Goal: Task Accomplishment & Management: Complete application form

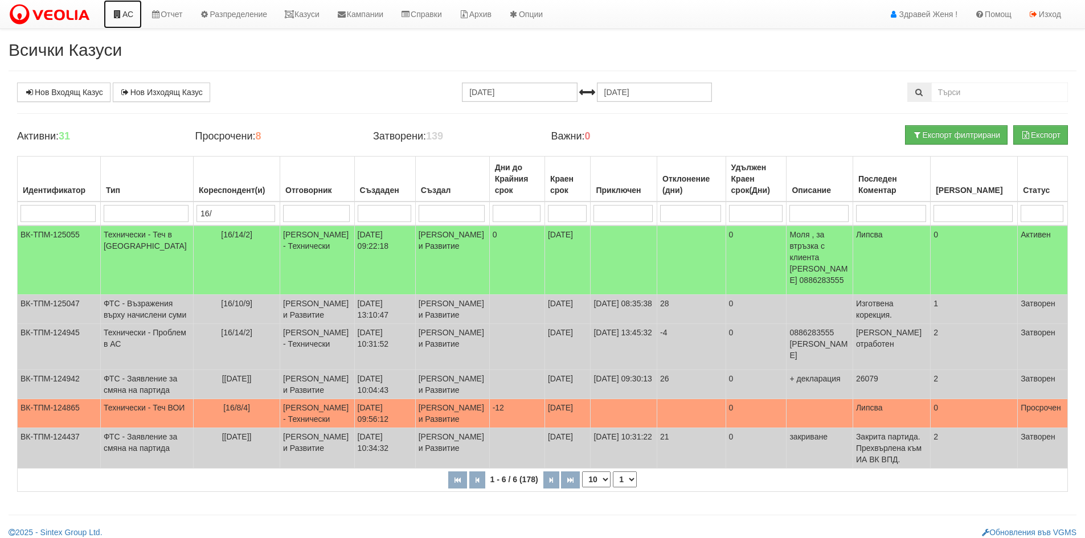
drag, startPoint x: 0, startPoint y: 0, endPoint x: 126, endPoint y: 15, distance: 126.8
click at [126, 15] on link "АС" at bounding box center [123, 14] width 38 height 28
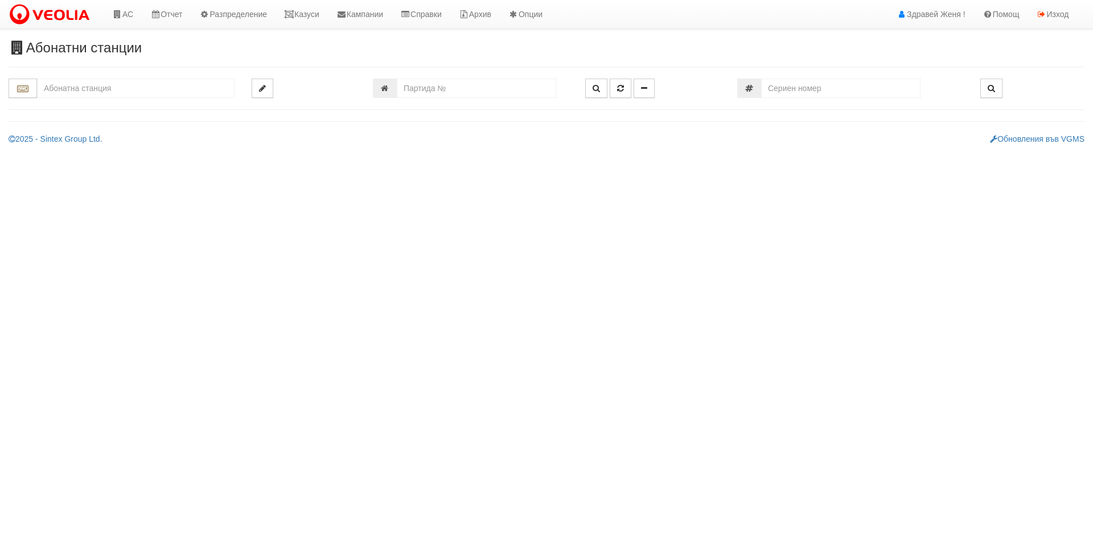
click at [109, 88] on input "text" at bounding box center [136, 88] width 198 height 19
click at [55, 88] on input "018/" at bounding box center [136, 88] width 198 height 19
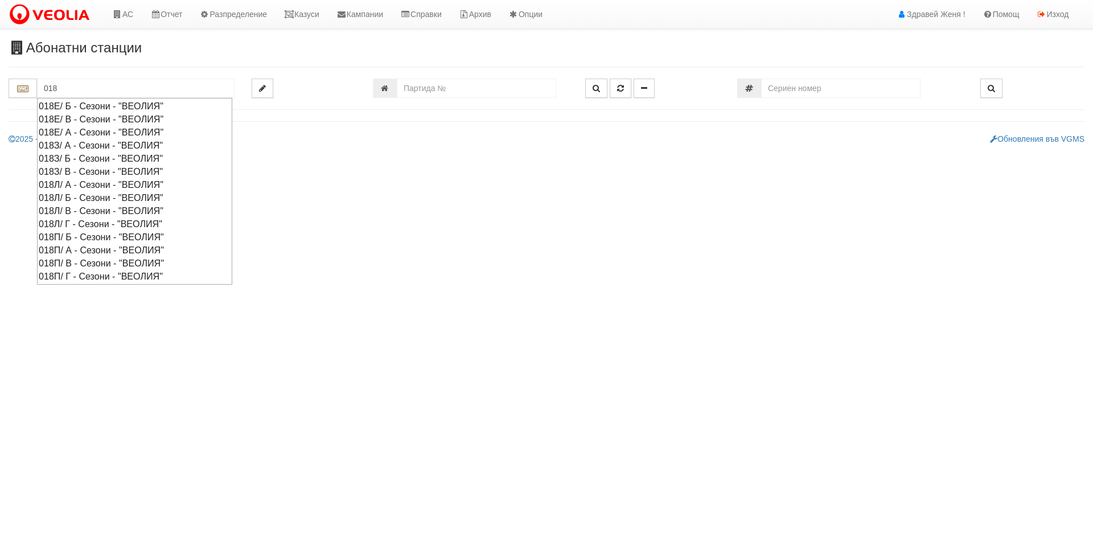
click at [71, 145] on div "018З/ А - Сезони - "ВЕОЛИЯ"" at bounding box center [135, 145] width 192 height 13
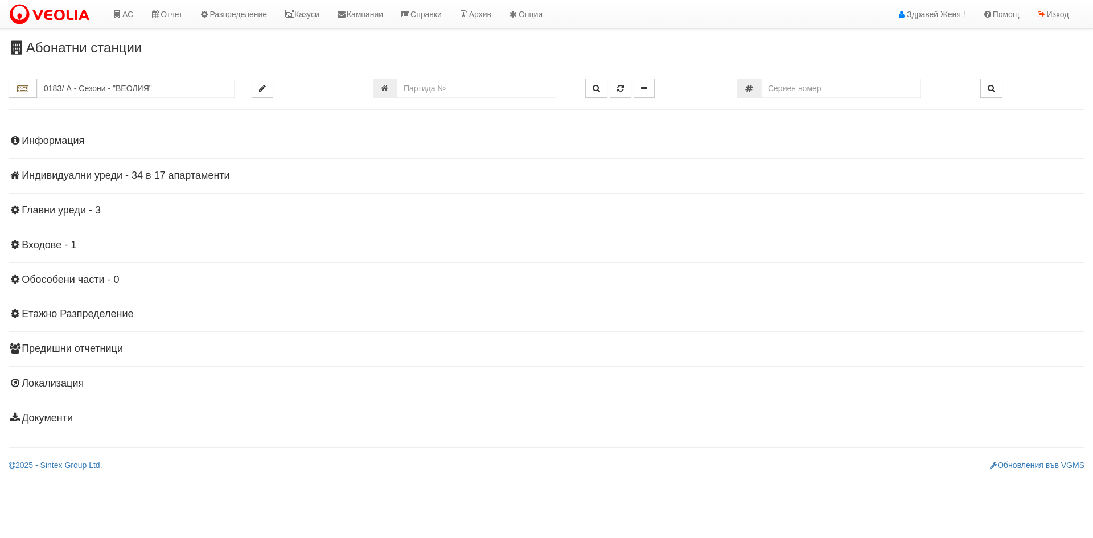
click at [203, 167] on div "Информация Параметри Брой Апартаменти: 17 Ползватели 07/2025 88 % 0 % 0" at bounding box center [547, 278] width 1076 height 314
click at [52, 141] on h4 "Информация" at bounding box center [547, 140] width 1076 height 11
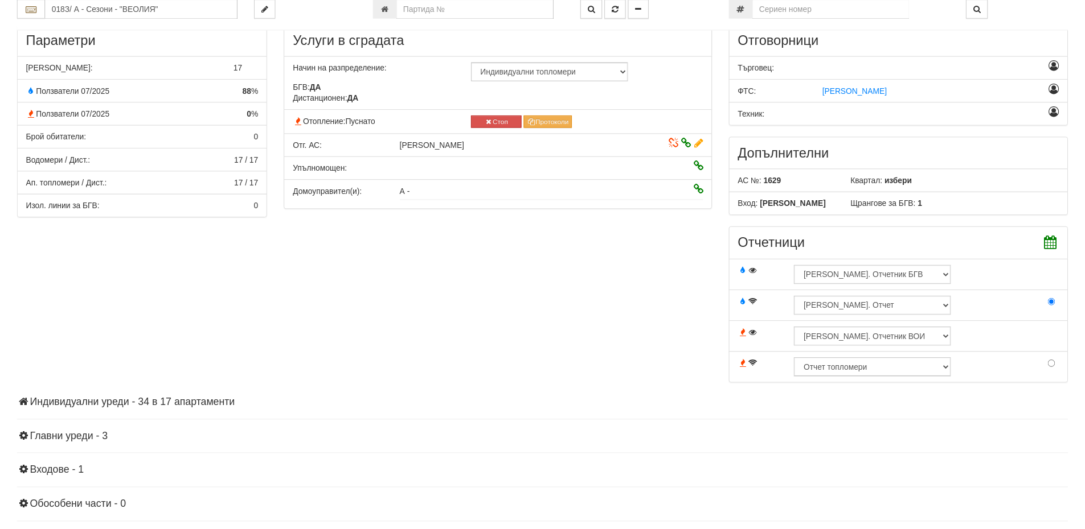
scroll to position [285, 0]
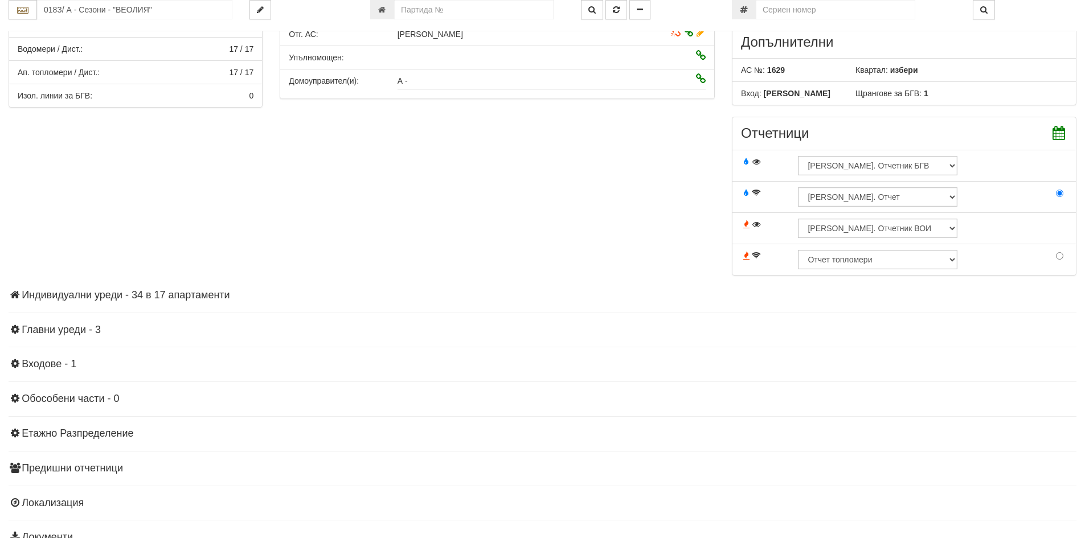
click at [136, 294] on h4 "Индивидуални уреди - 34 в 17 апартаменти" at bounding box center [542, 295] width 1067 height 11
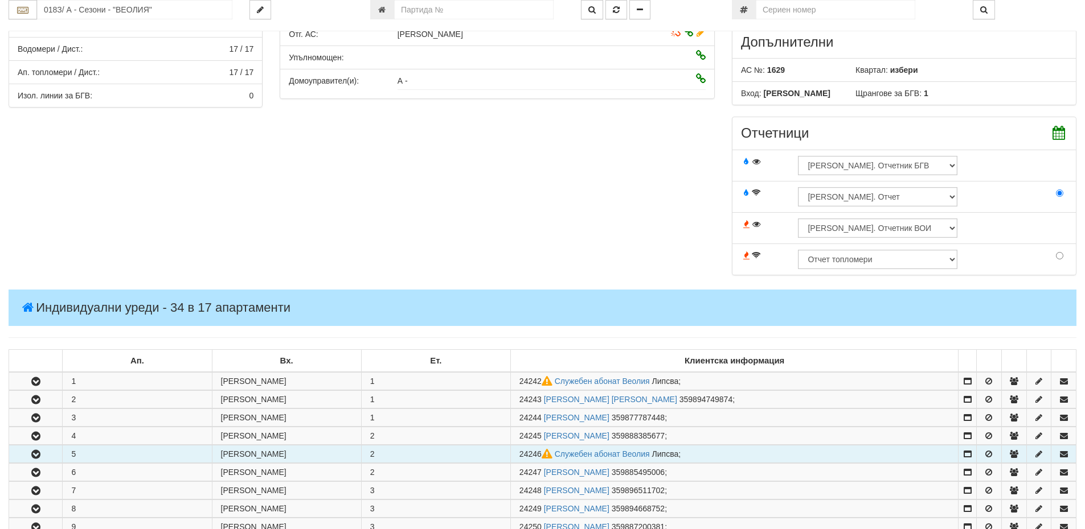
click at [45, 454] on button "button" at bounding box center [35, 454] width 53 height 17
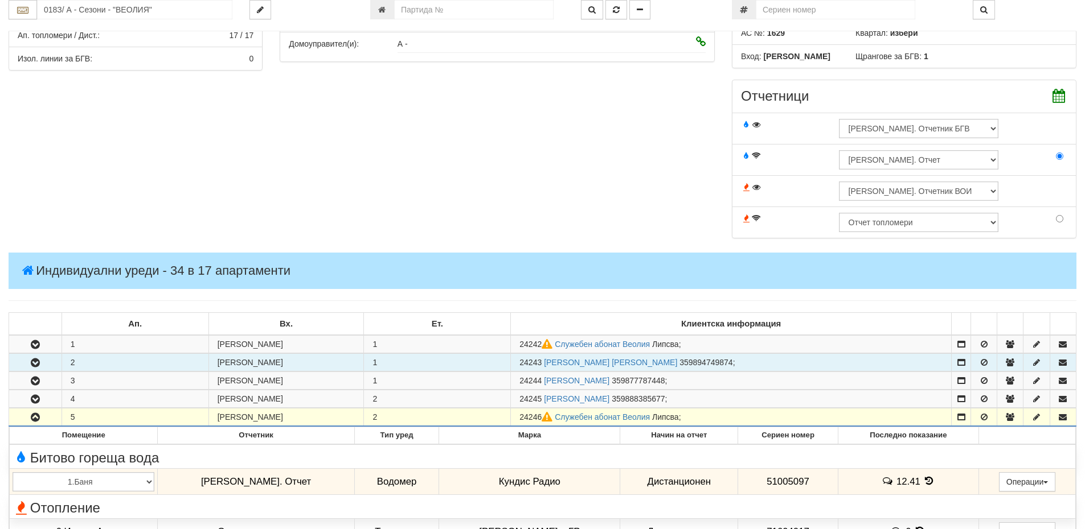
scroll to position [342, 0]
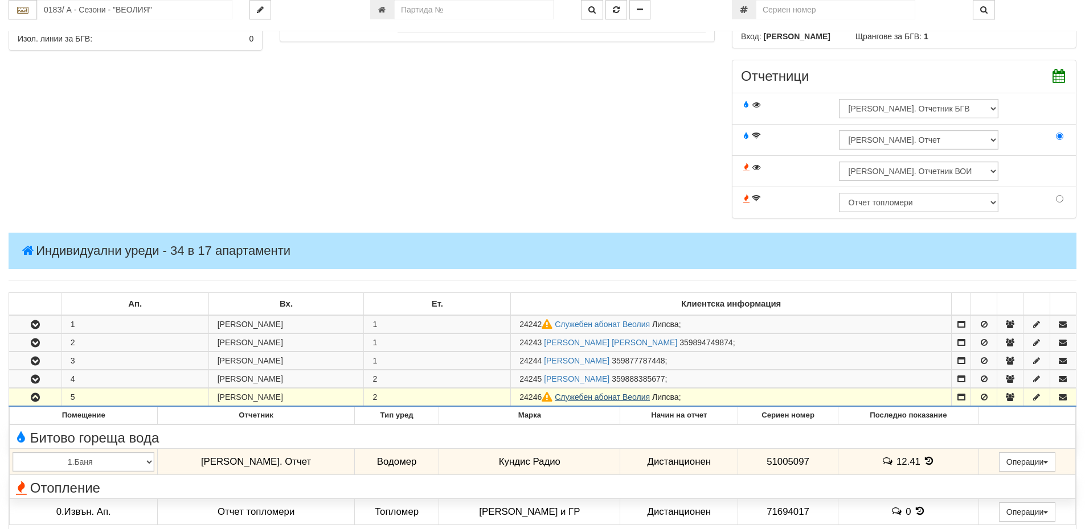
click at [577, 397] on link "Служебен абонат Веолия" at bounding box center [602, 397] width 95 height 9
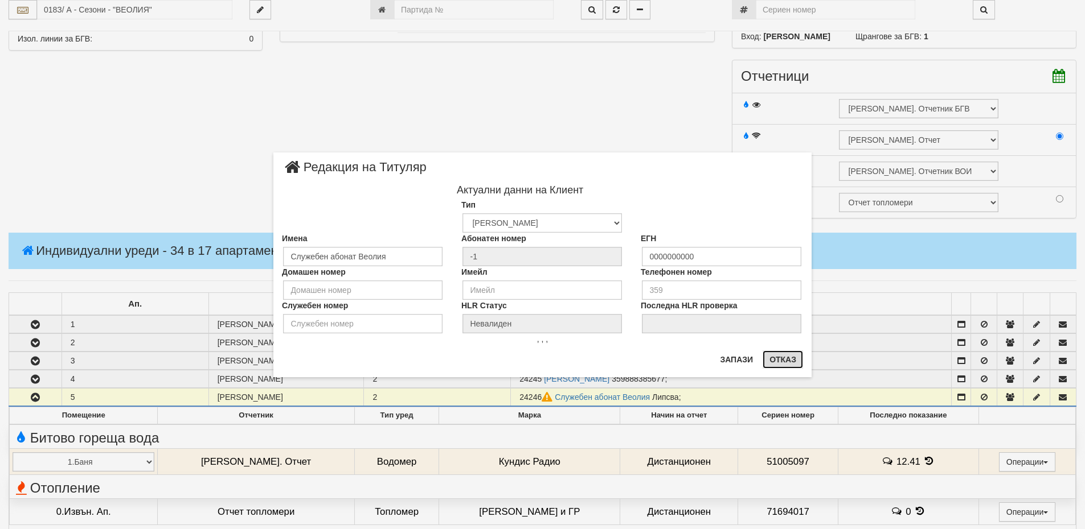
click at [790, 360] on button "Отказ" at bounding box center [782, 360] width 40 height 18
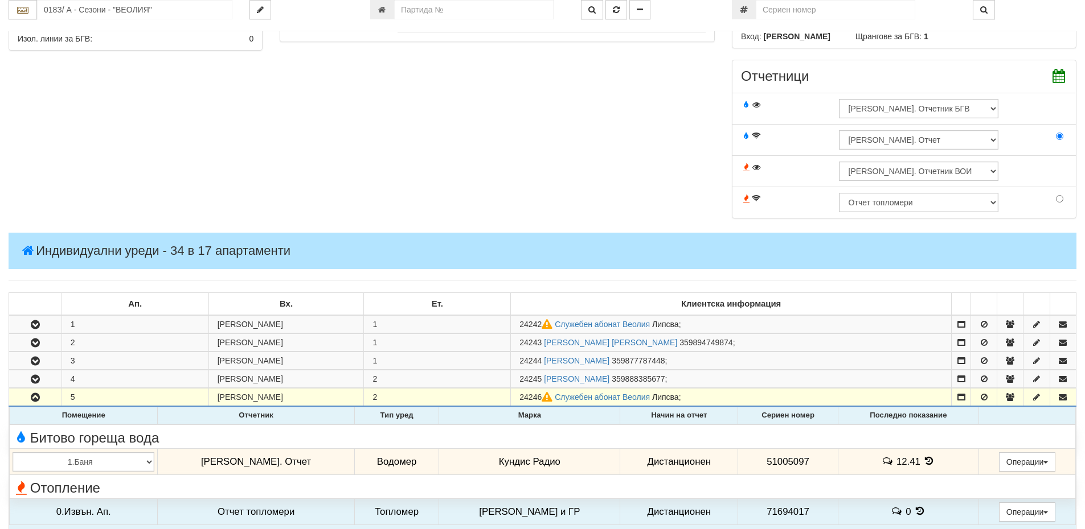
click at [923, 461] on icon at bounding box center [929, 462] width 13 height 10
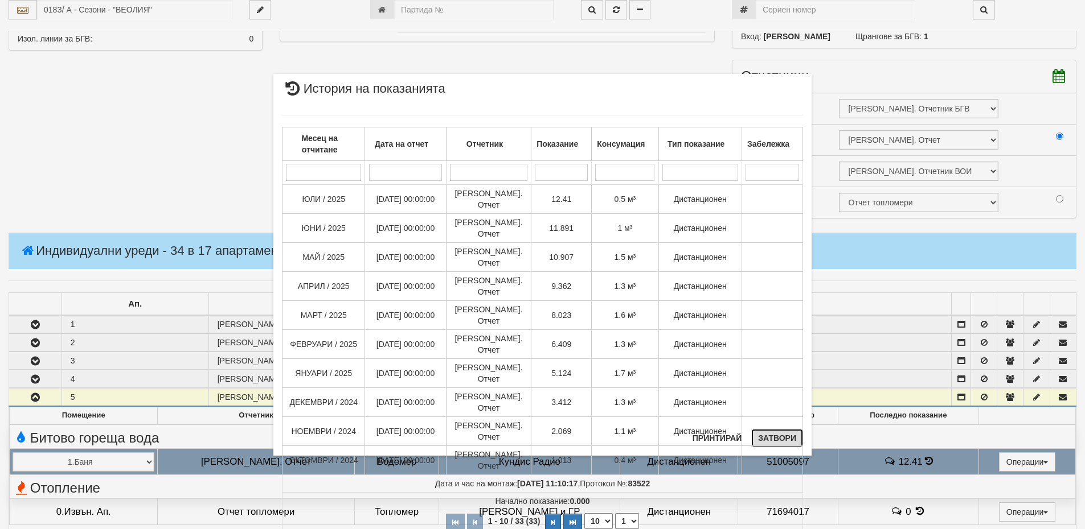
click at [777, 440] on button "Затвори" at bounding box center [777, 438] width 52 height 18
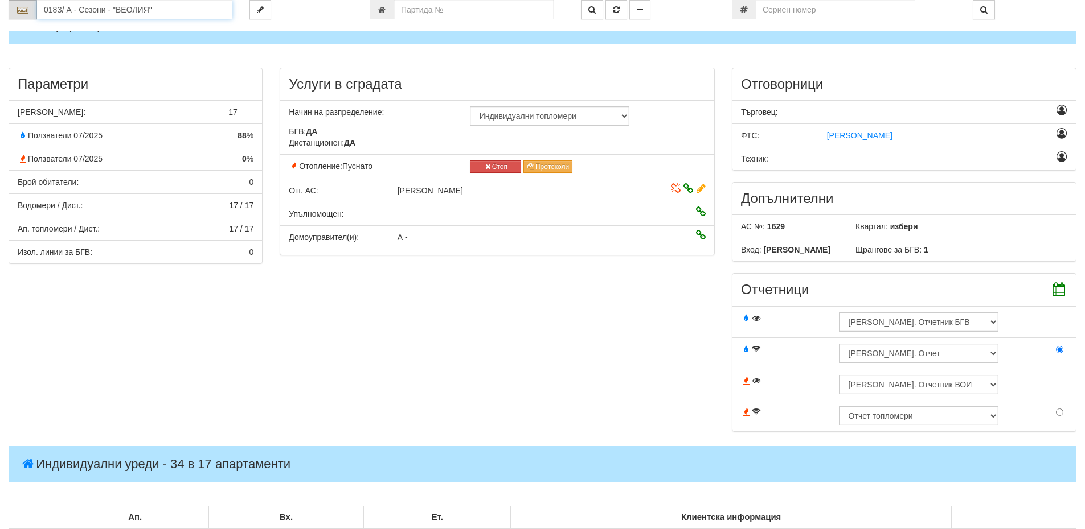
drag, startPoint x: 163, startPoint y: 8, endPoint x: 35, endPoint y: 3, distance: 127.6
click at [35, 3] on div "018З/ А - Сезони - "ВЕОЛИЯ"" at bounding box center [121, 9] width 224 height 19
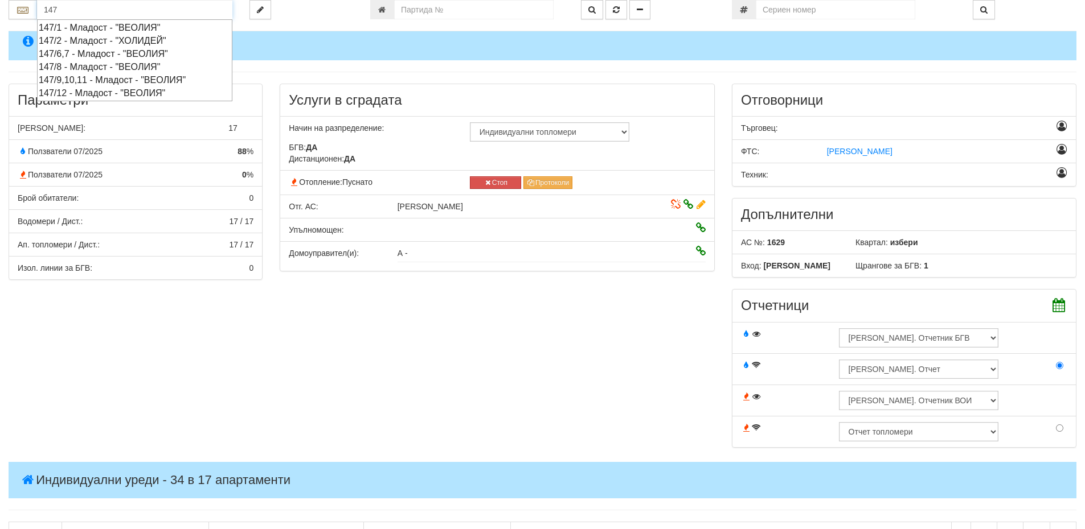
click at [67, 30] on div "147/1 - Младост - "ВЕОЛИЯ"" at bounding box center [135, 27] width 192 height 13
type input "147/1 - Младост - "ВЕОЛИЯ""
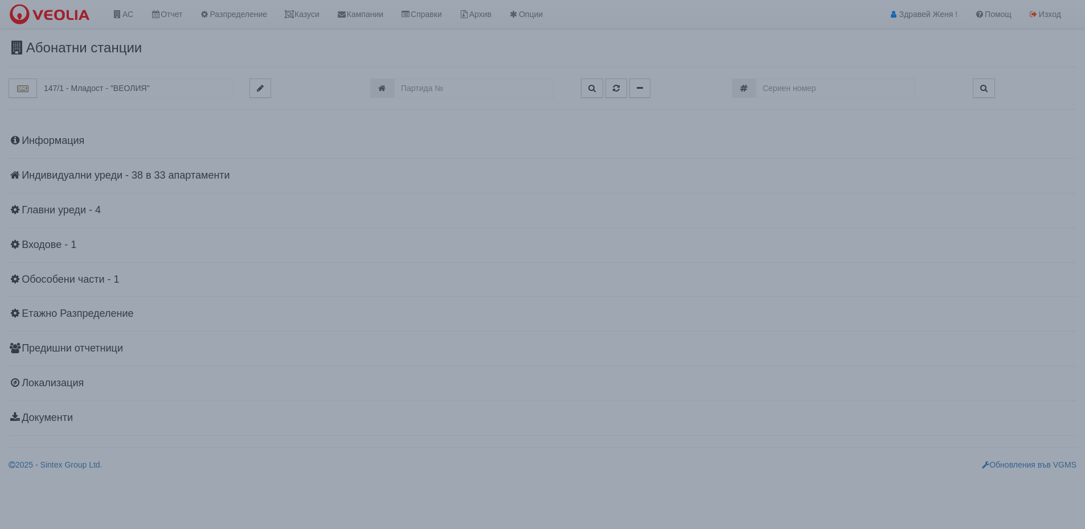
scroll to position [0, 0]
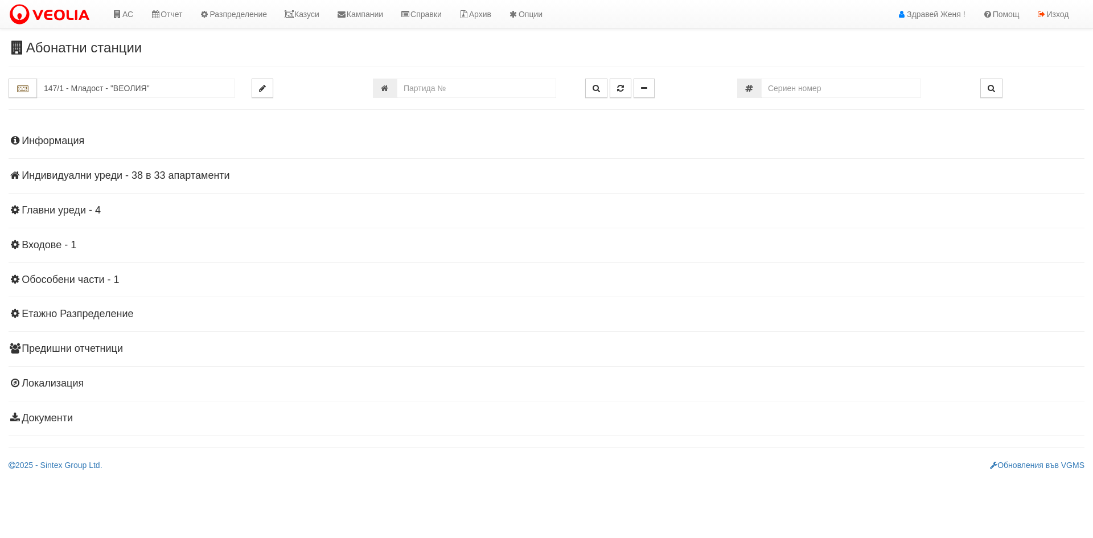
click at [193, 178] on h4 "Индивидуални уреди - 38 в 33 апартаменти" at bounding box center [547, 175] width 1076 height 11
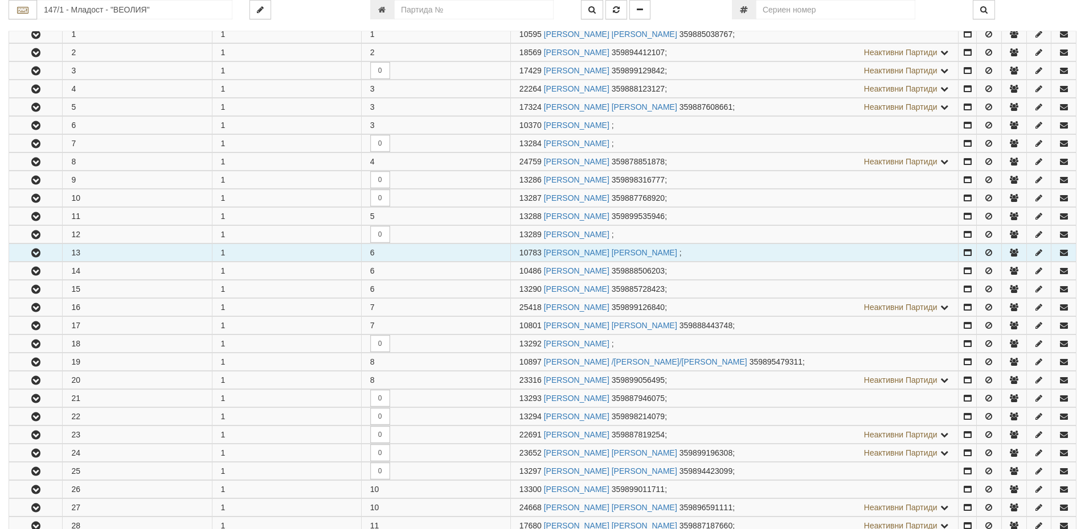
scroll to position [399, 0]
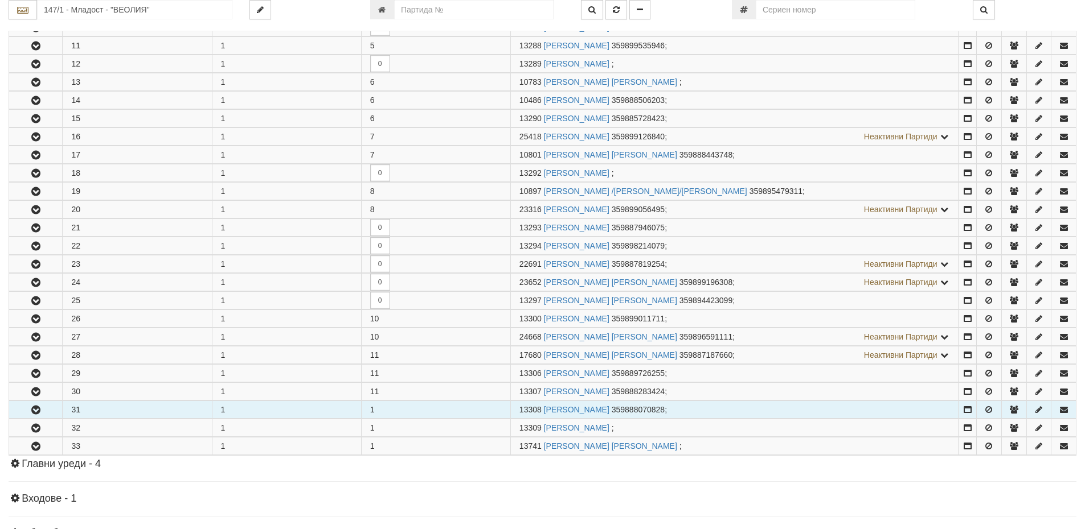
click at [41, 411] on icon "button" at bounding box center [36, 410] width 14 height 8
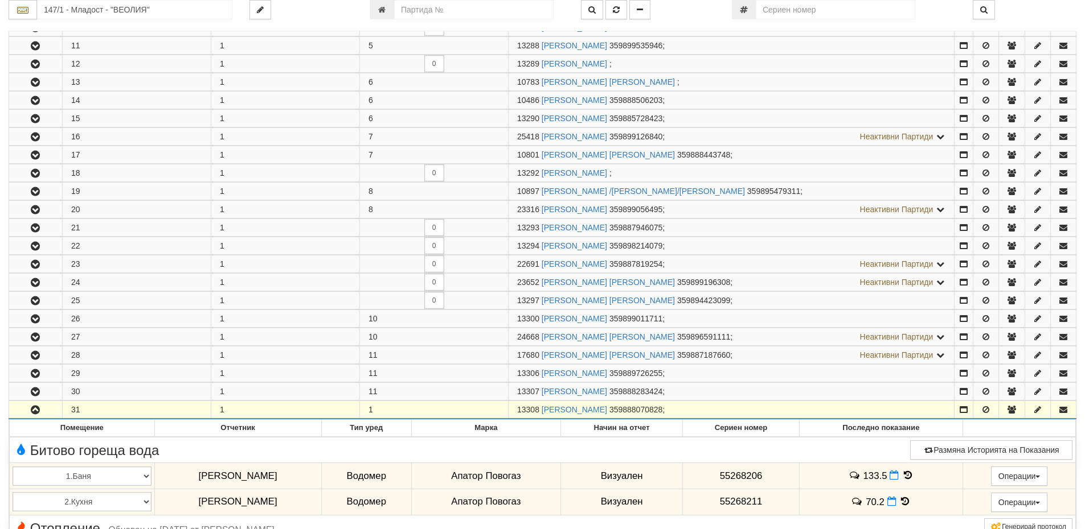
drag, startPoint x: 538, startPoint y: 410, endPoint x: 497, endPoint y: 406, distance: 41.2
click at [497, 406] on tr "31 1 1 13308 СПИРИДОН НЕЙЧЕВ ЧЕРВЕНКОВ 359888070828 ;" at bounding box center [542, 410] width 1067 height 18
copy tr "13308"
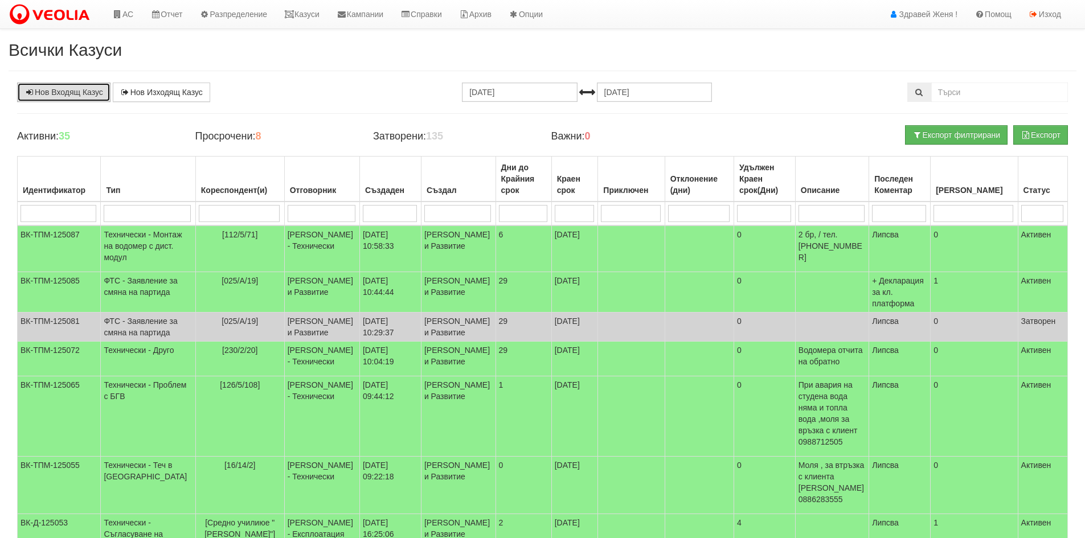
click at [85, 93] on link "Нов Входящ Казус" at bounding box center [63, 92] width 93 height 19
click at [312, 10] on link "Казуси" at bounding box center [302, 14] width 52 height 28
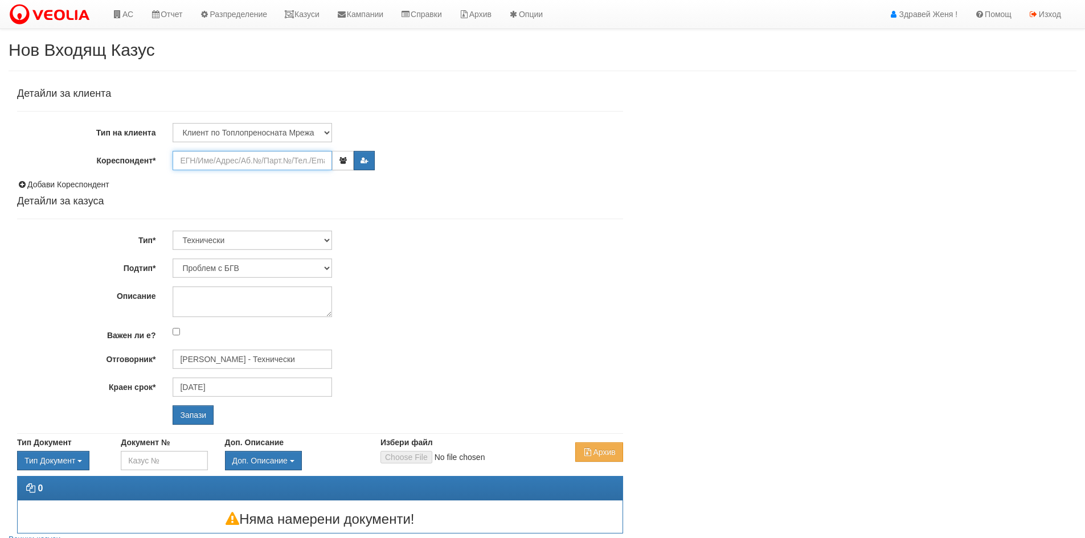
click at [193, 158] on input "Кореспондент*" at bounding box center [252, 160] width 159 height 19
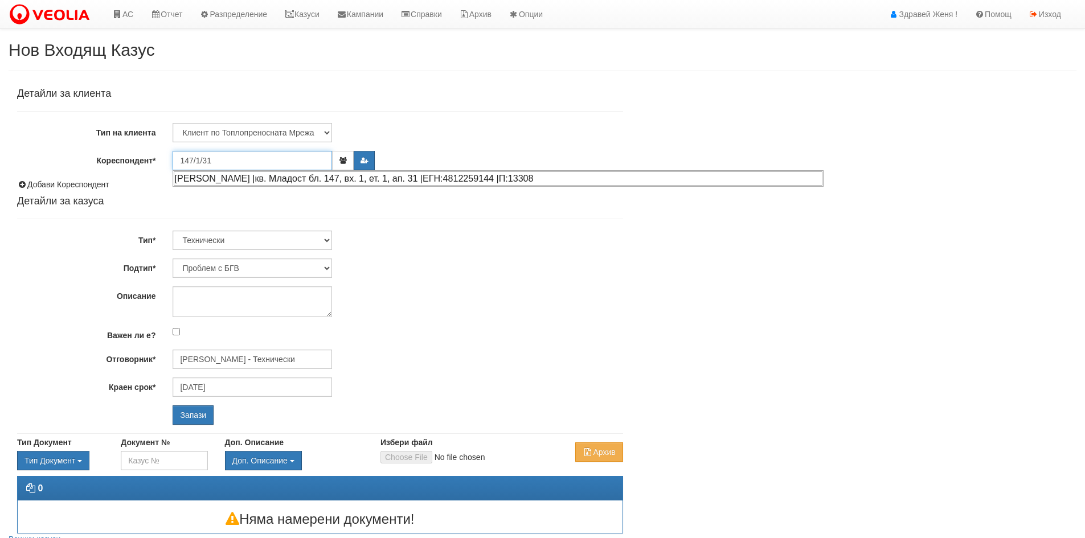
click at [238, 174] on div "СПИРИДОН НЕЙЧЕВ ЧЕРВЕНКОВ |кв. Младост бл. 147, вх. 1, ет. 1, ап. 31 |ЕГН:48122…" at bounding box center [498, 178] width 648 height 14
type input "СПИРИДОН НЕЙЧЕВ ЧЕРВЕНКОВ"
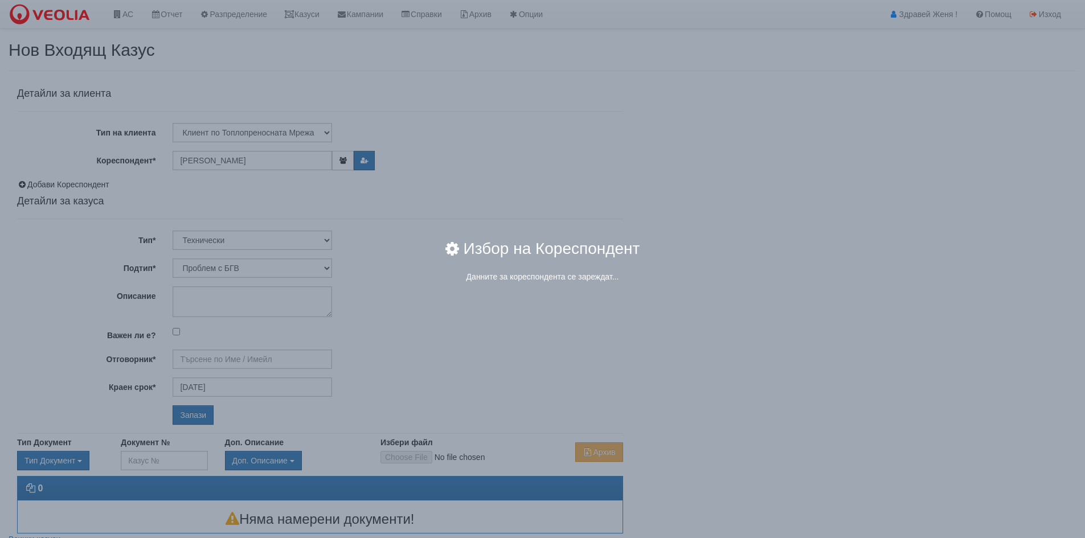
type input "[PERSON_NAME] - Технически"
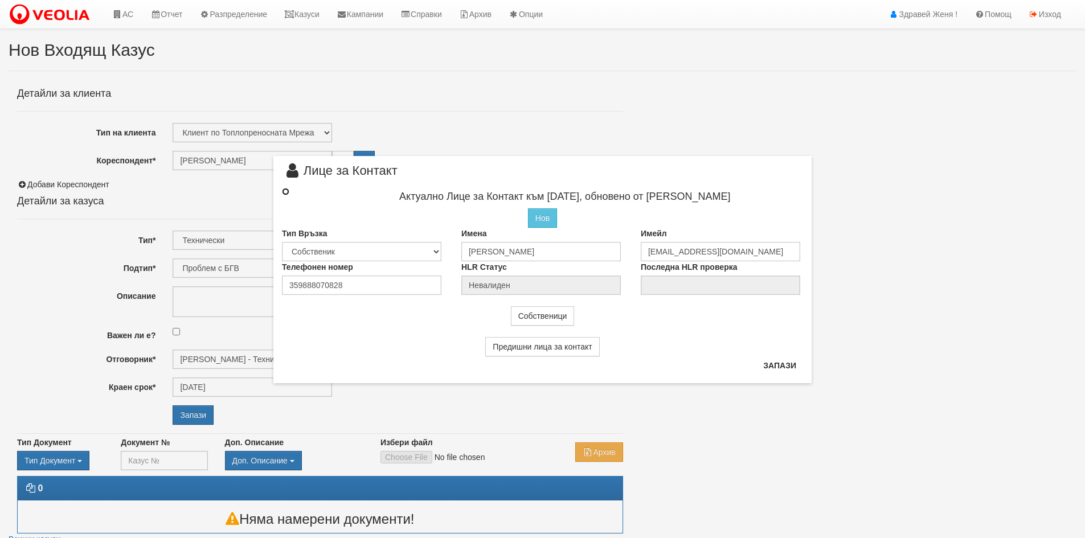
click at [286, 190] on input "radio" at bounding box center [285, 191] width 7 height 7
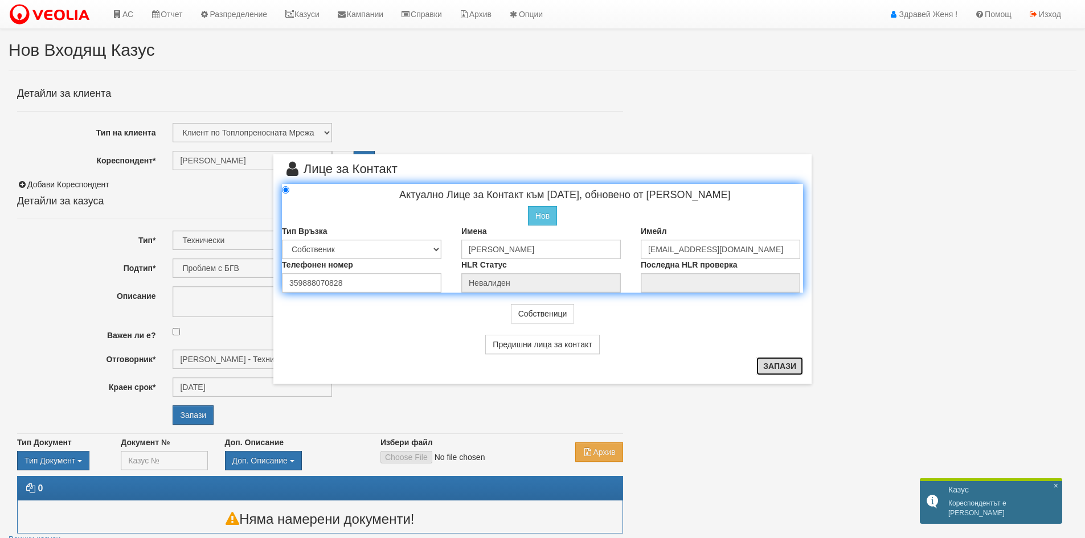
click at [783, 367] on button "Запази" at bounding box center [779, 366] width 47 height 18
radio input "true"
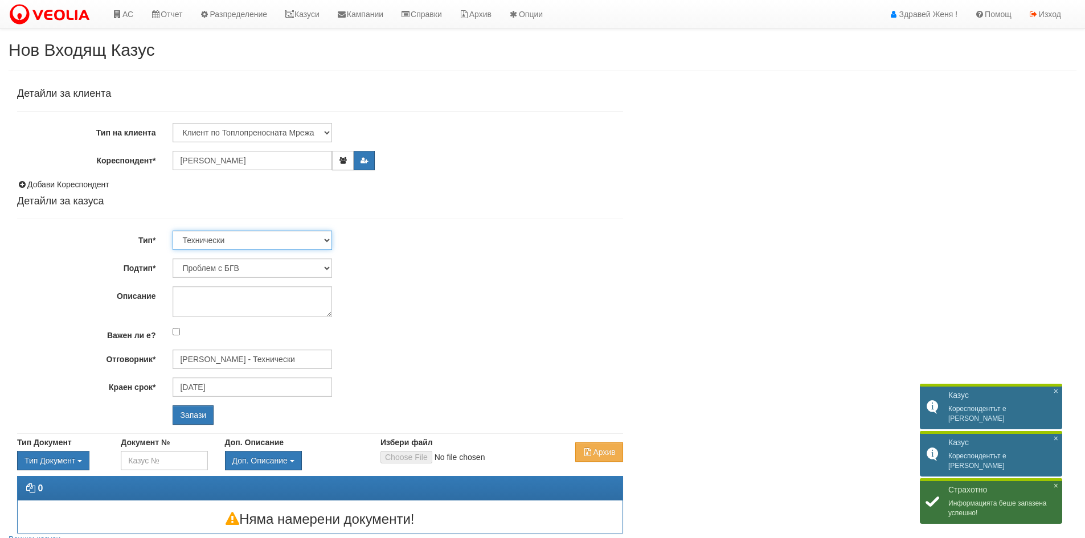
click at [327, 239] on select "Технически ФТС Търговски Административен Производствен Експлоатационен Финансов…" at bounding box center [252, 240] width 159 height 19
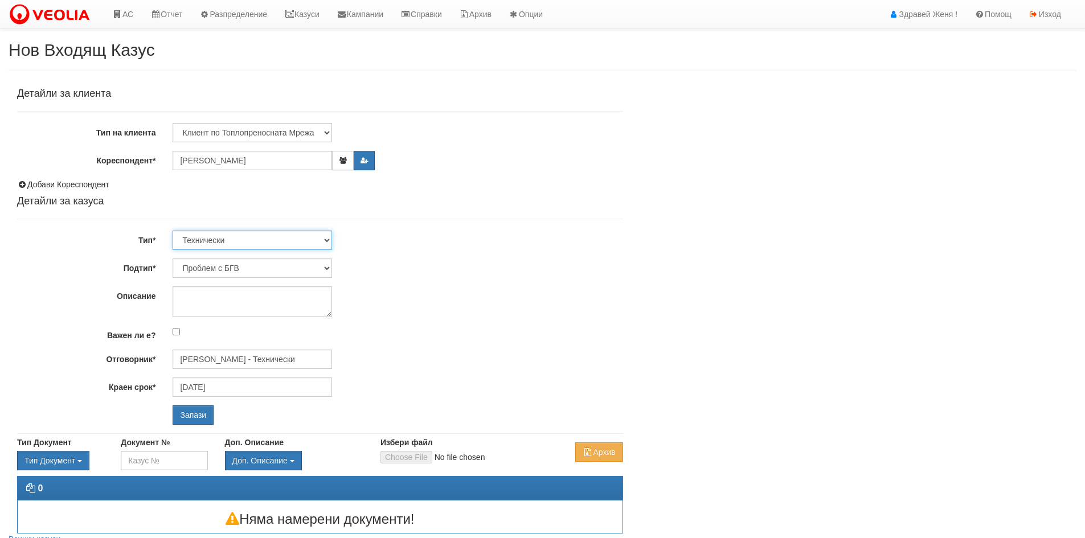
select select "1"
click at [173, 231] on select "Технически ФТС Търговски Административен Производствен Експлоатационен Финансов…" at bounding box center [252, 240] width 159 height 19
type input "18/09/2025"
type input "Миглена Михова - Клиенти и Развитие"
click at [326, 266] on select "Заявление за смяна на партида Заявление за равни месечни вноски Разпределение о…" at bounding box center [252, 267] width 159 height 19
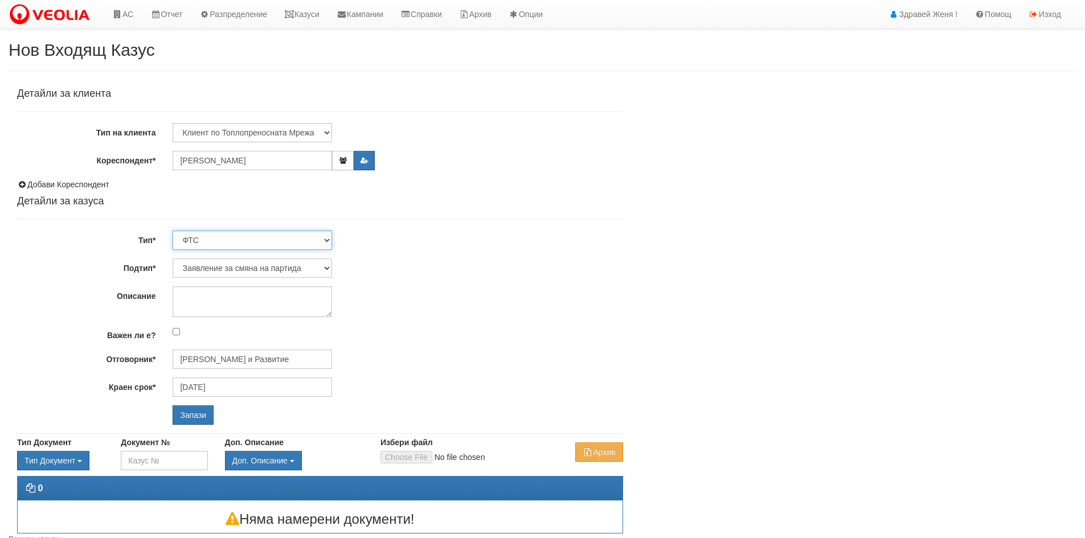
click at [330, 240] on select "Технически ФТС Търговски Административен Производствен Експлоатационен Финансов…" at bounding box center [252, 240] width 159 height 19
select select "3"
click at [173, 231] on select "Технически ФТС Търговски Административен Производствен Експлоатационен Финансов…" at bounding box center [252, 240] width 159 height 19
click at [328, 268] on select "Писмо Възлагателно писмо Придружително писмо Доклад Уведомление Декларация Заяв…" at bounding box center [252, 267] width 159 height 19
select select "Декларация"
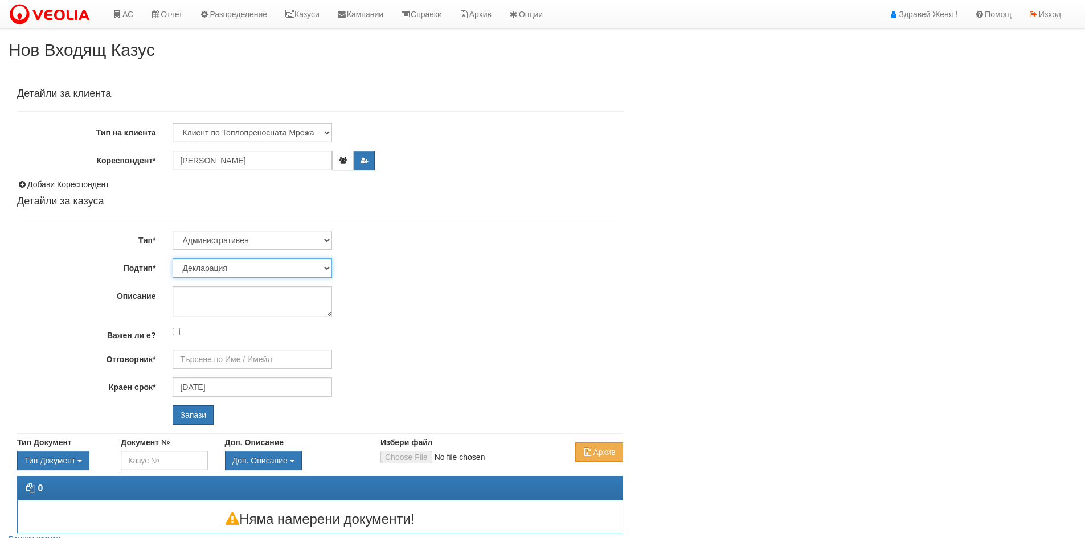
click at [173, 258] on select "Писмо Възлагателно писмо Придружително писмо Доклад Уведомление Декларация Заяв…" at bounding box center [252, 267] width 159 height 19
click at [219, 303] on textarea "Описание" at bounding box center [252, 301] width 159 height 31
type textarea "за клиентска платформа"
click at [221, 359] on input "Отговорник*" at bounding box center [252, 359] width 159 height 19
click at [231, 370] on div "[PERSON_NAME] и Развитие" at bounding box center [498, 377] width 648 height 14
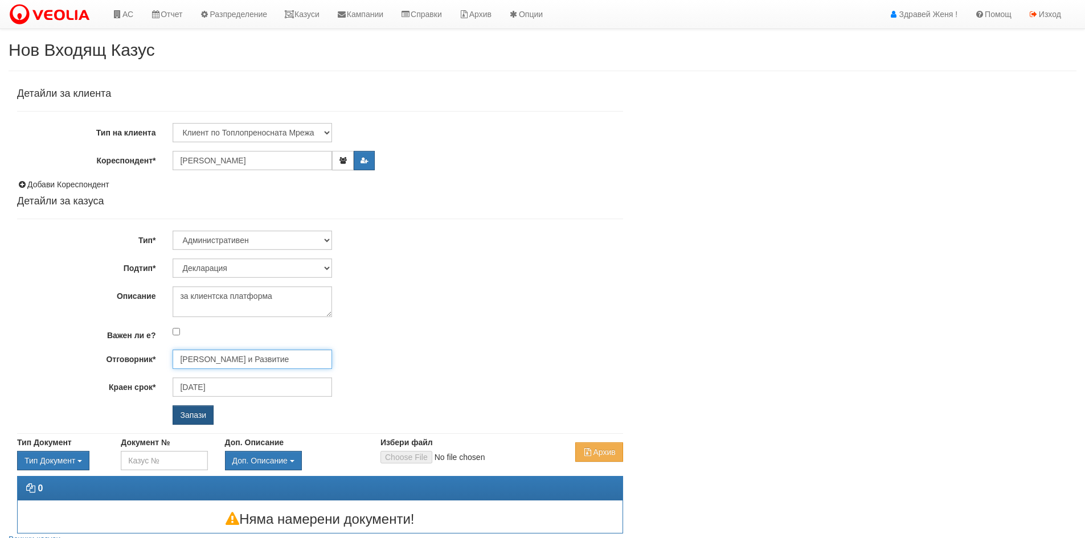
type input "[PERSON_NAME] и Развитие"
click at [199, 412] on input "Запази" at bounding box center [193, 414] width 41 height 19
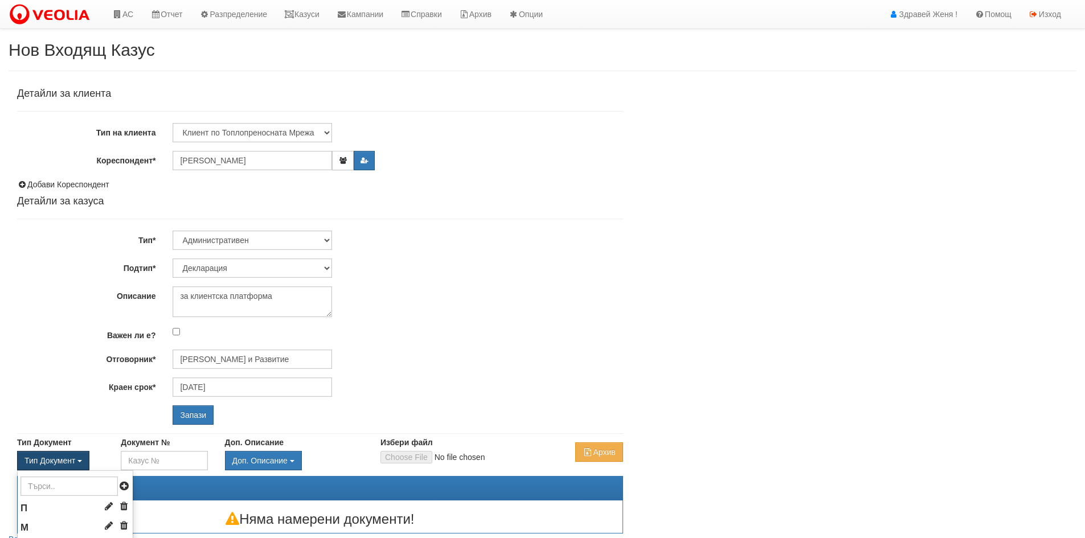
click at [76, 461] on button "Тип Документ" at bounding box center [53, 460] width 72 height 19
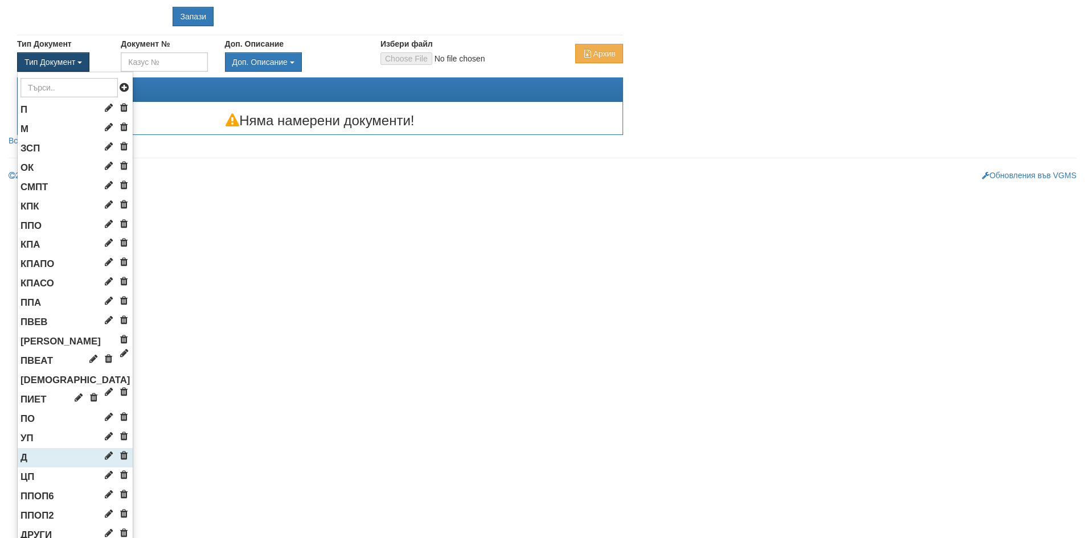
scroll to position [455, 0]
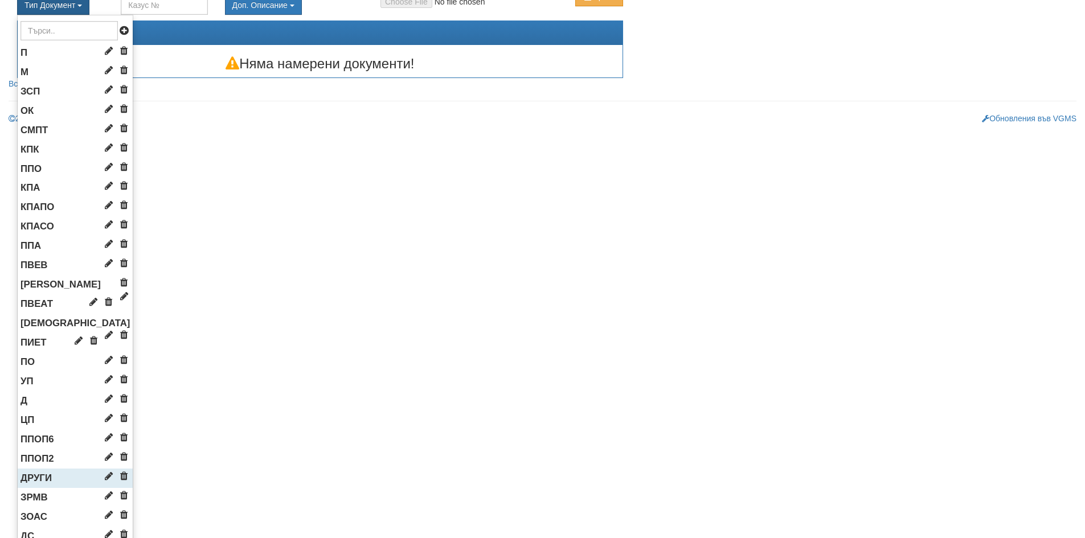
click at [61, 476] on li "ДРУГИ" at bounding box center [75, 478] width 115 height 19
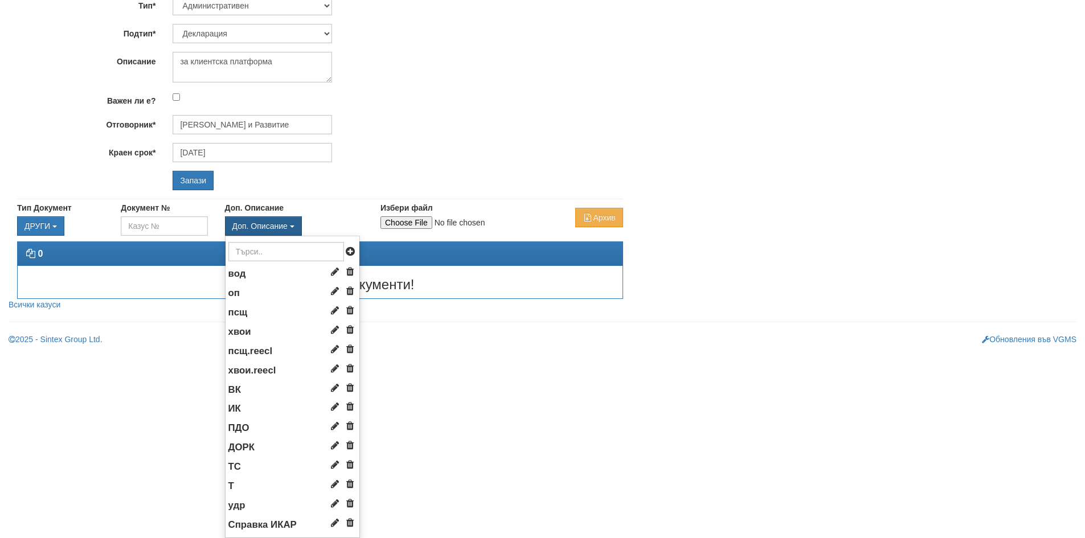
scroll to position [50, 0]
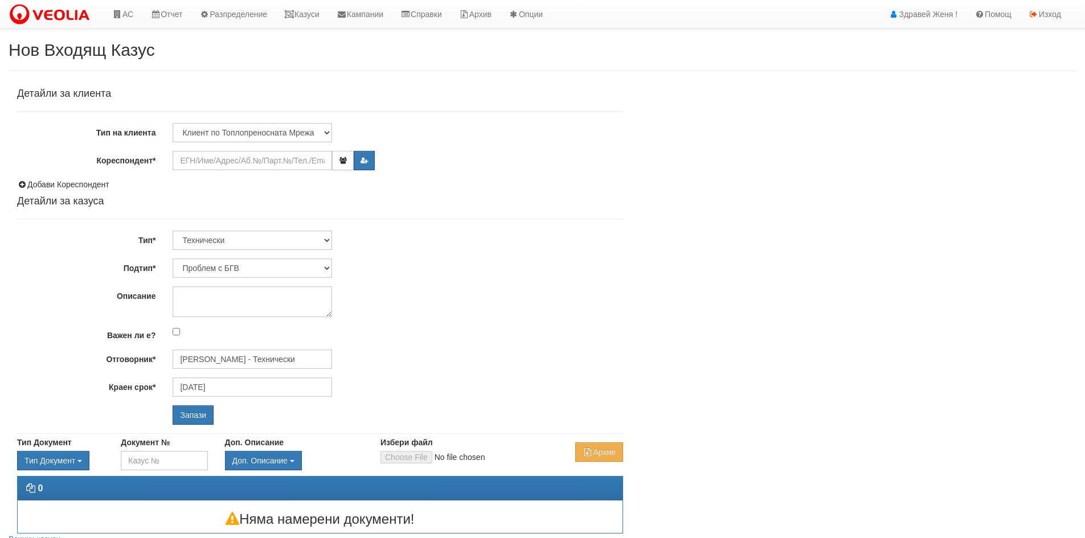
scroll to position [50, 0]
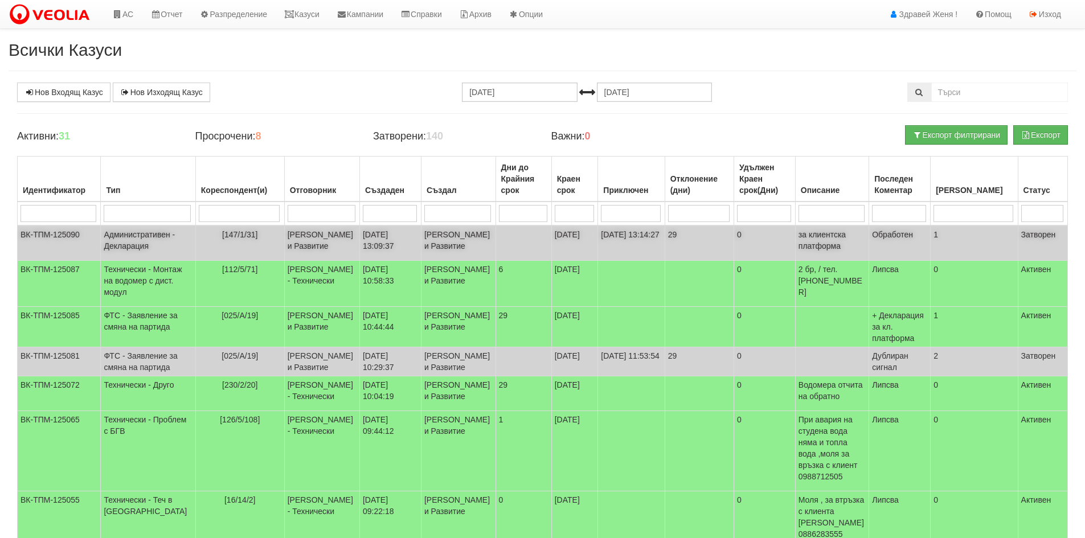
click at [366, 241] on td "[DATE] 13:09:37" at bounding box center [389, 242] width 61 height 35
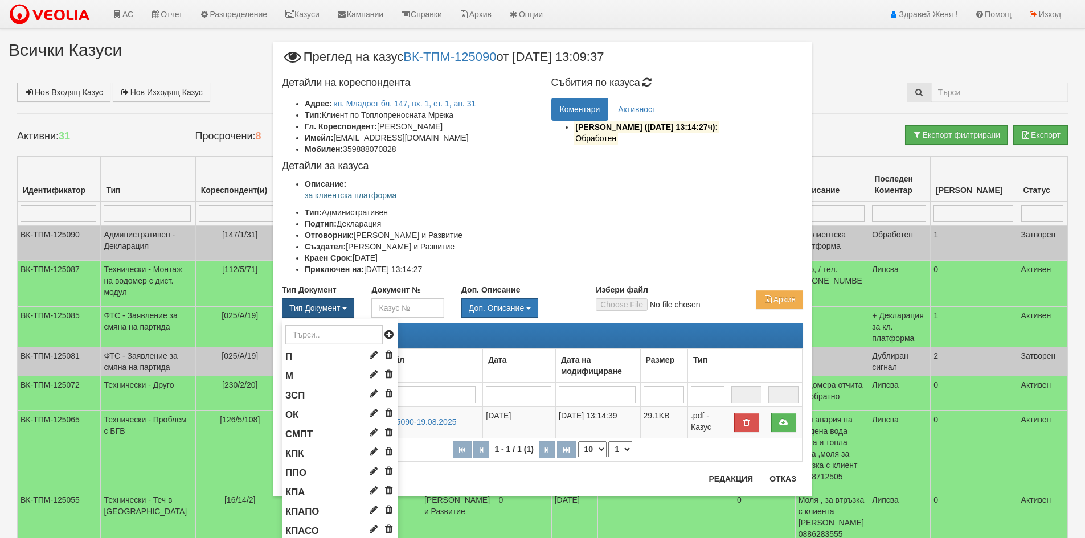
click at [342, 308] on span "button" at bounding box center [344, 308] width 5 height 2
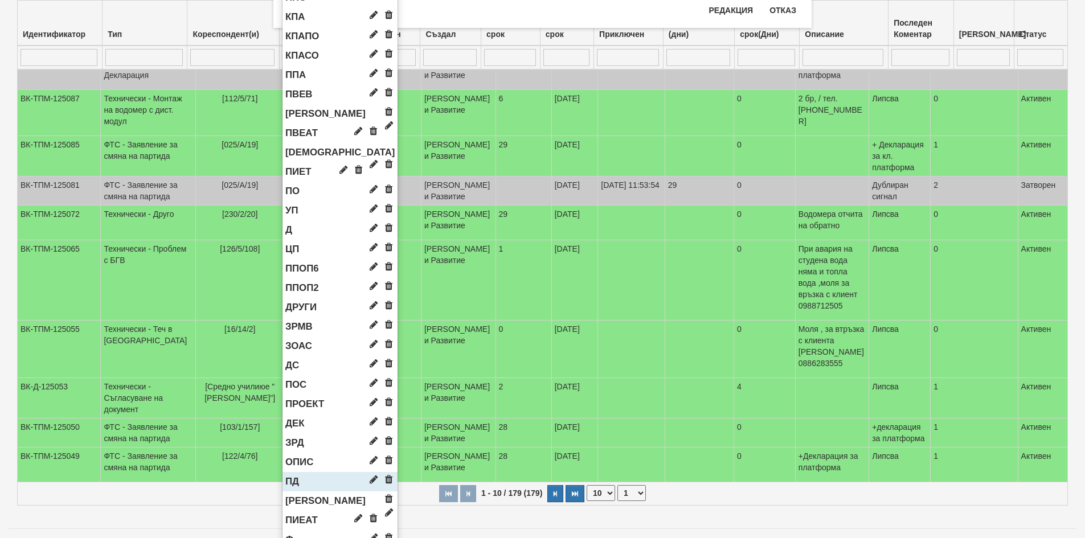
scroll to position [453, 0]
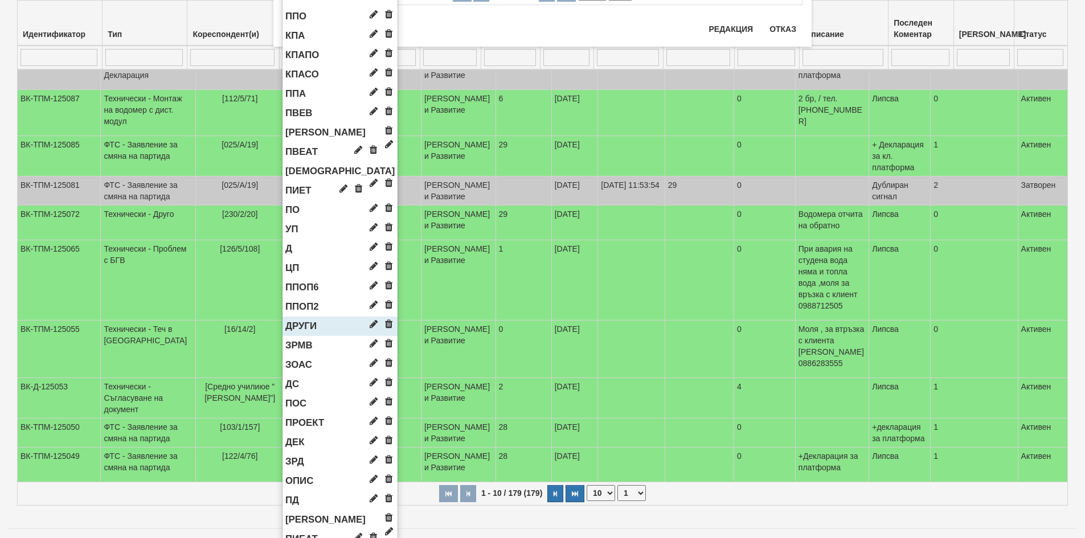
click at [303, 325] on span "ДРУГИ" at bounding box center [300, 326] width 31 height 11
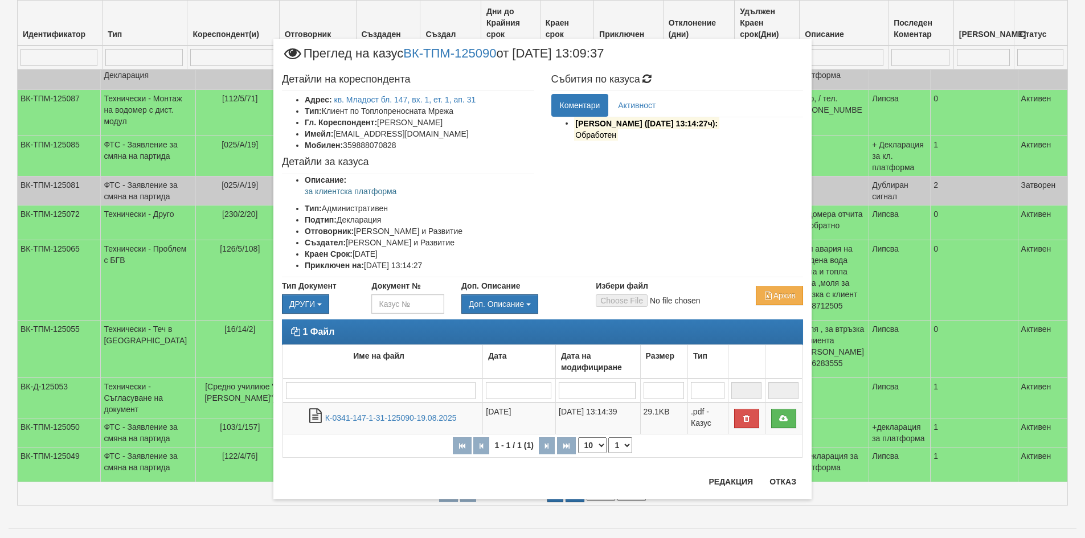
scroll to position [0, 0]
click at [610, 302] on input "Избери файл" at bounding box center [671, 300] width 151 height 13
click at [613, 298] on input "Избери файл" at bounding box center [671, 300] width 151 height 13
type input "C:\fakepath\DOC039.pdf"
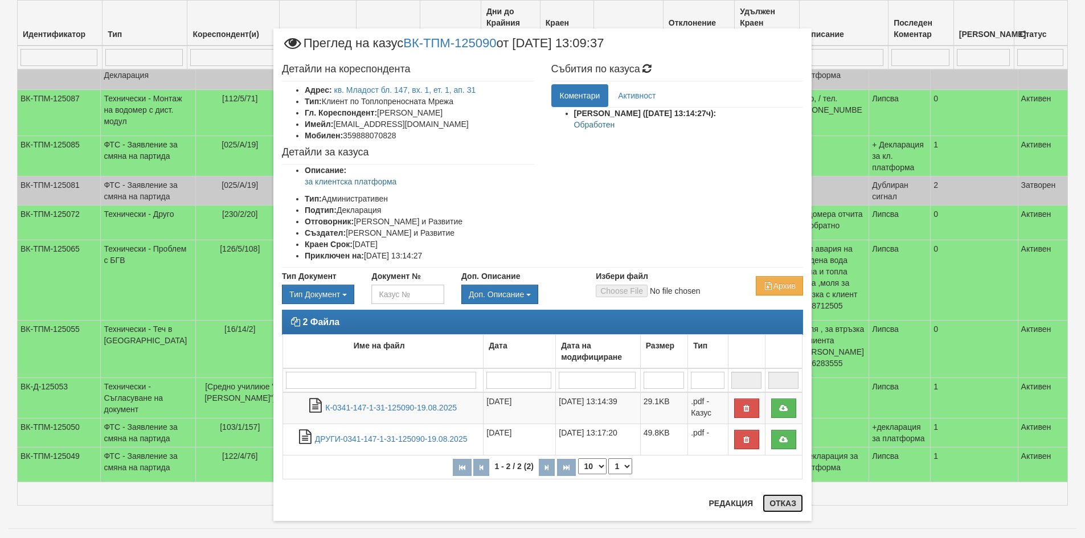
click at [781, 500] on button "Отказ" at bounding box center [782, 503] width 40 height 18
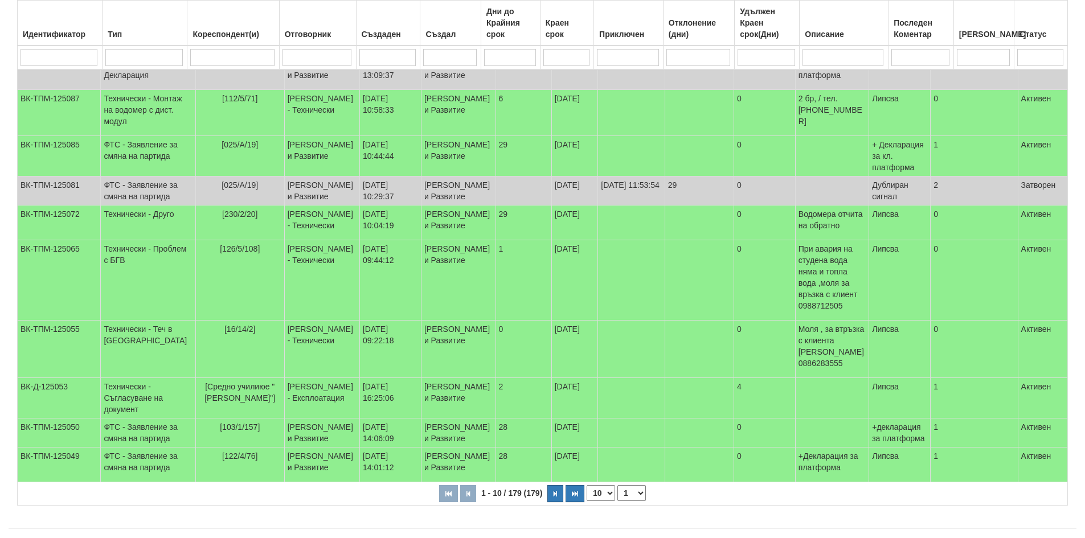
click at [387, 31] on div "Създаден" at bounding box center [388, 34] width 58 height 16
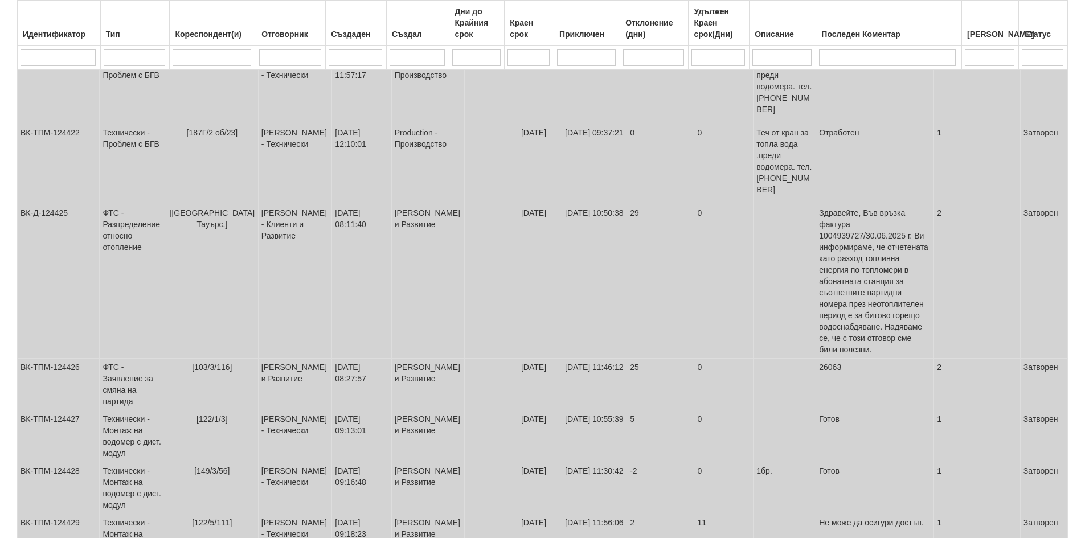
click at [346, 38] on div "Създаден" at bounding box center [355, 34] width 55 height 16
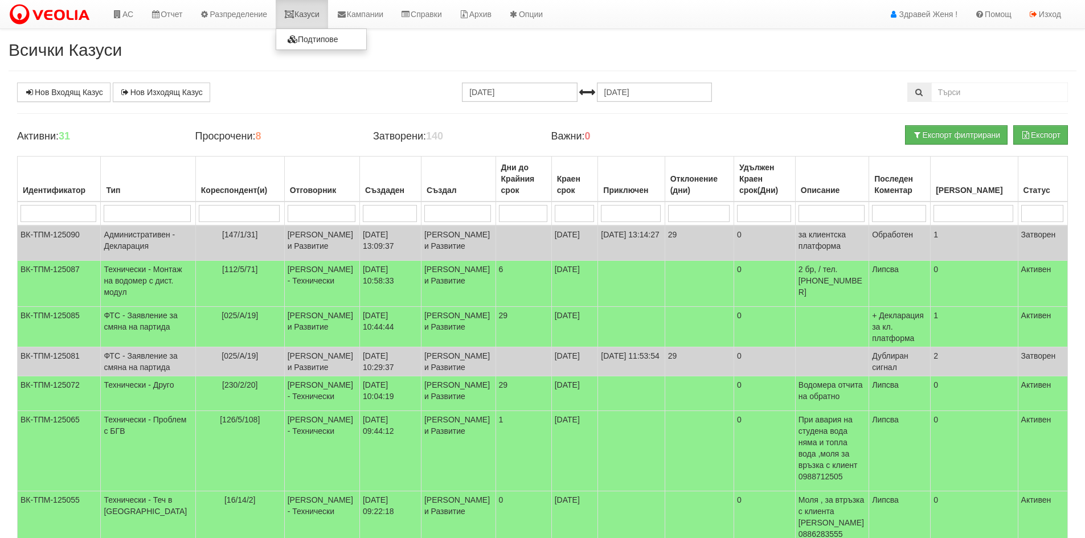
click at [307, 13] on link "Казуси" at bounding box center [302, 14] width 52 height 28
click at [302, 15] on link "Казуси" at bounding box center [302, 14] width 52 height 28
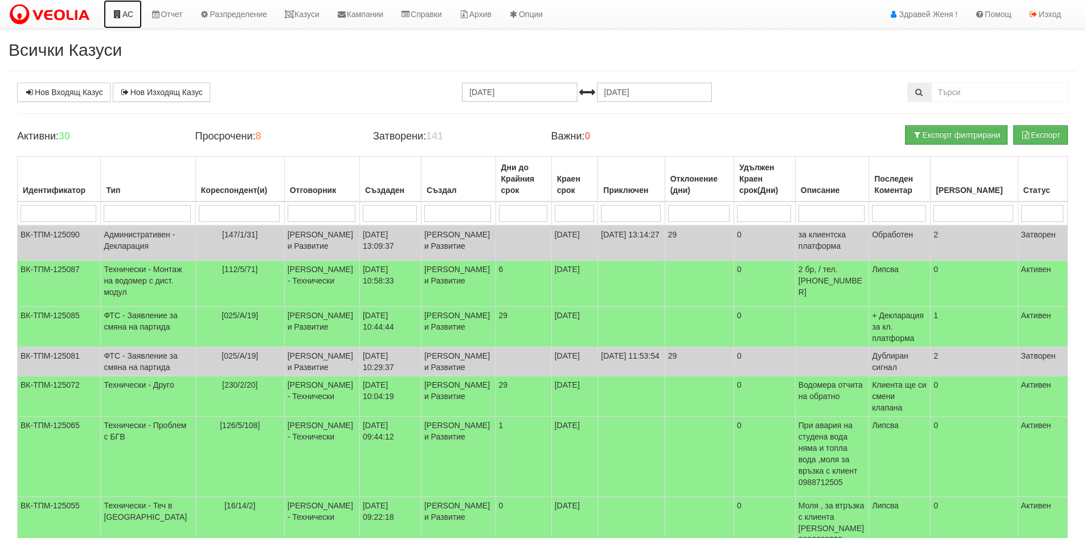
click at [133, 17] on link "АС" at bounding box center [123, 14] width 38 height 28
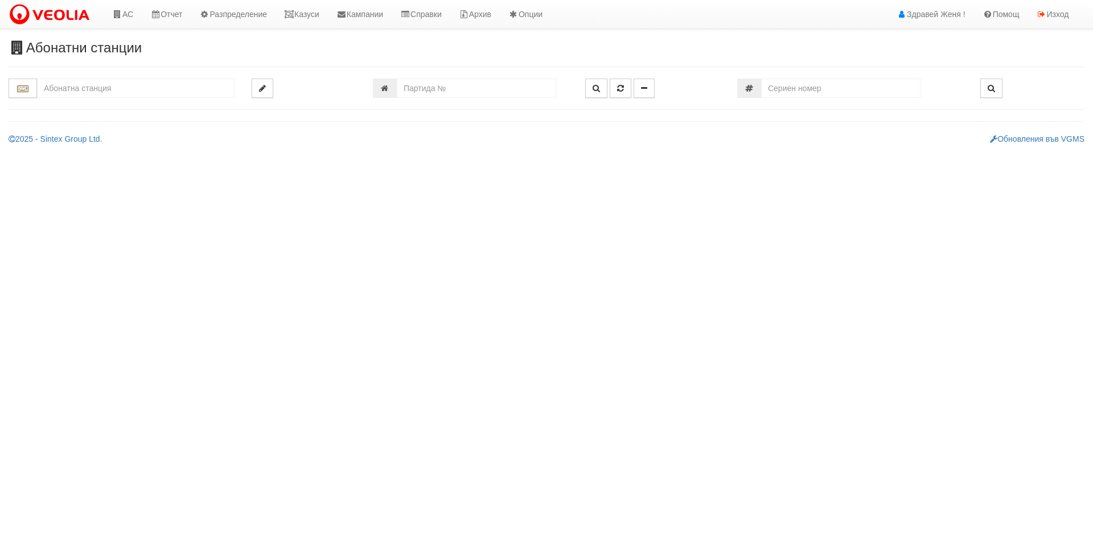
click at [64, 87] on input "text" at bounding box center [136, 88] width 198 height 19
type input "144/8"
click at [306, 13] on link "Казуси" at bounding box center [302, 14] width 52 height 28
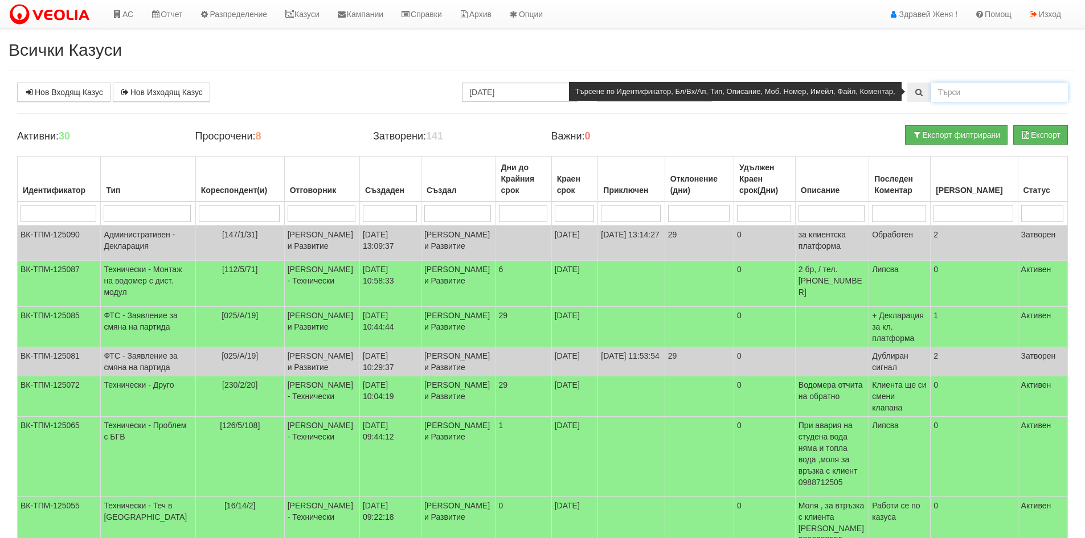
drag, startPoint x: 939, startPoint y: 91, endPoint x: 1044, endPoint y: 91, distance: 104.8
click at [1044, 91] on input "text" at bounding box center [999, 92] width 137 height 19
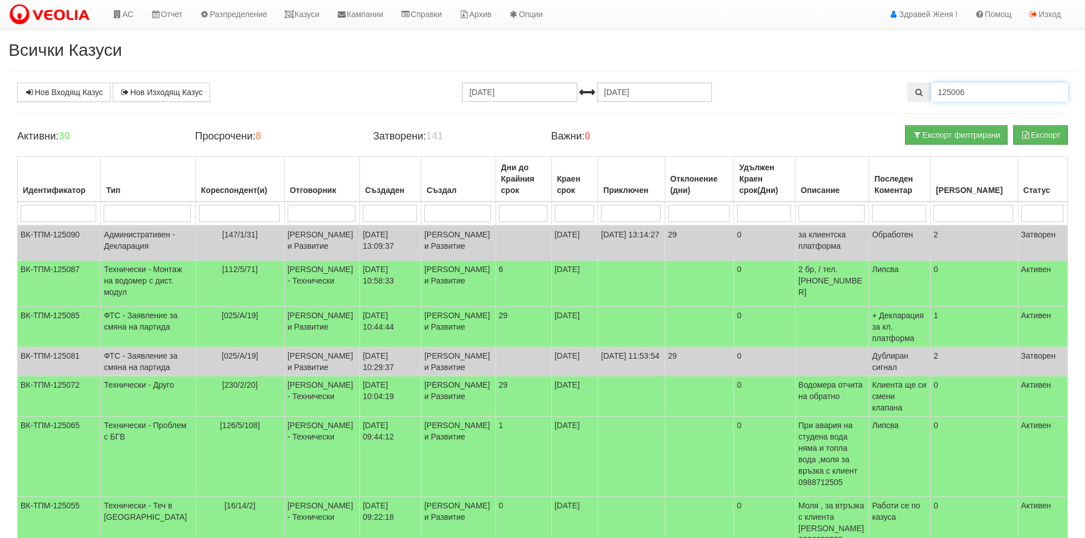
type input "125006"
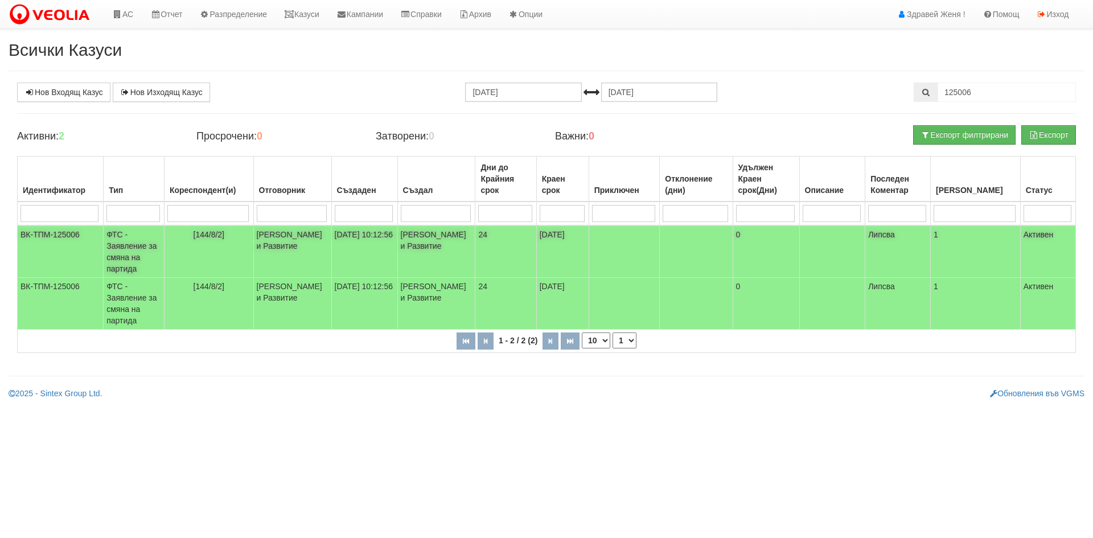
click at [191, 251] on td "[144/8/2]" at bounding box center [208, 251] width 89 height 52
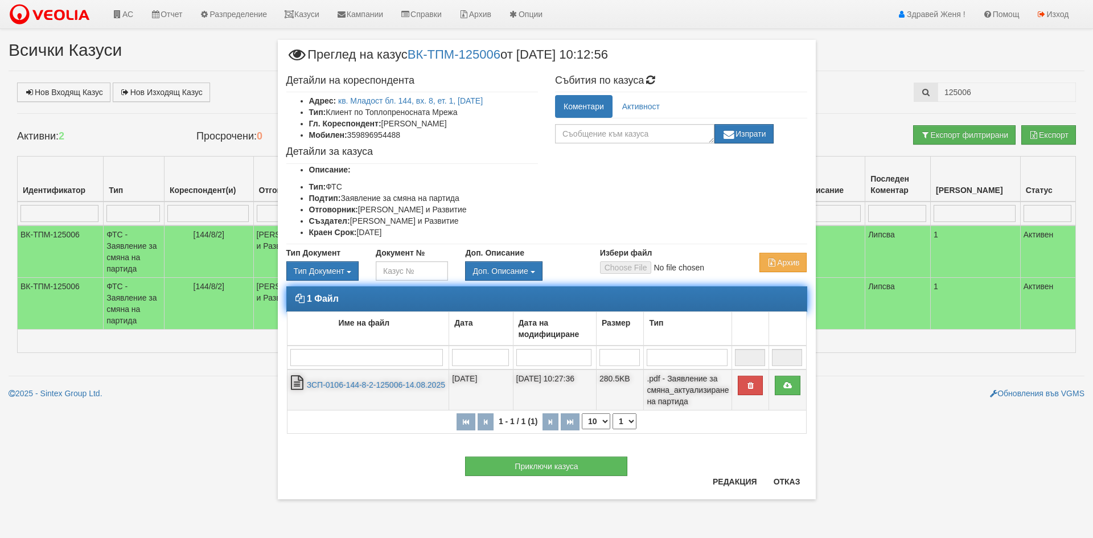
click at [362, 377] on td "ЗСП-0106-144-8-2-125006-14.08.2025" at bounding box center [368, 389] width 162 height 41
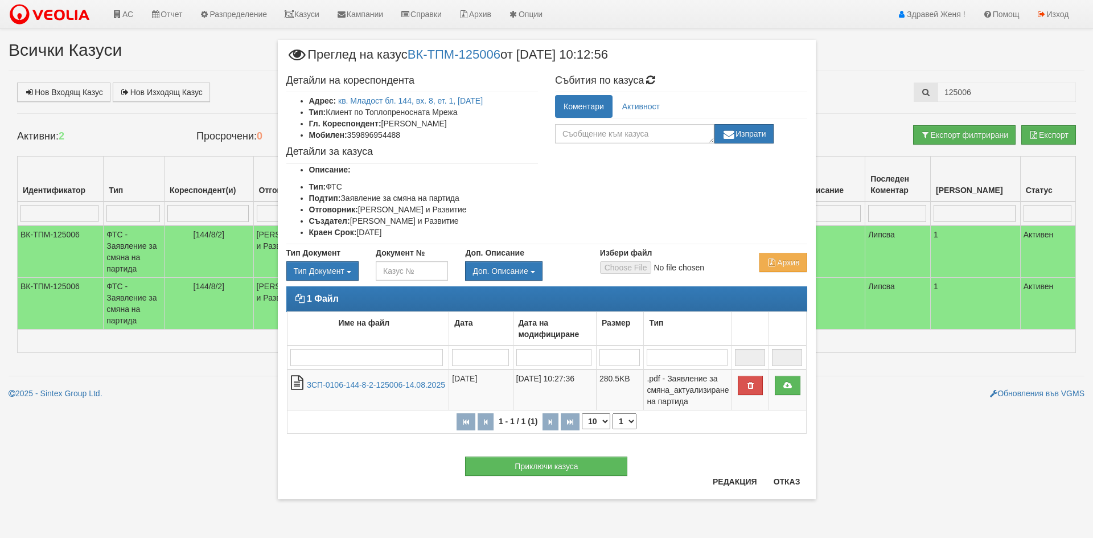
click at [124, 14] on div "× Преглед на казус ВК-ТПМ-125006 от 14/08/2025 10:12:56 Детайли на кореспондент…" at bounding box center [546, 269] width 1093 height 538
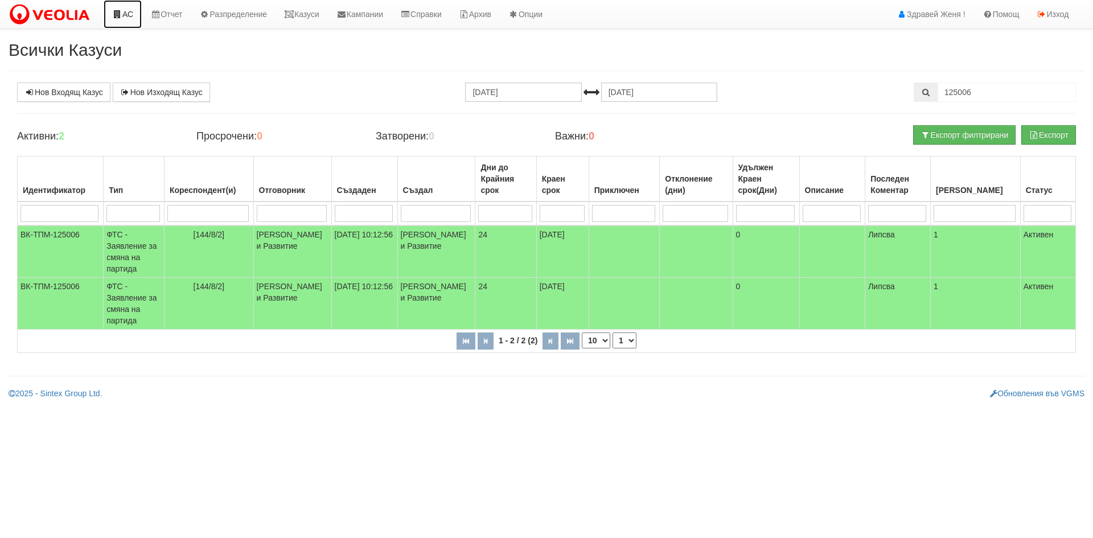
drag, startPoint x: 130, startPoint y: 11, endPoint x: 128, endPoint y: 18, distance: 6.7
click at [130, 12] on link "АС" at bounding box center [123, 14] width 38 height 28
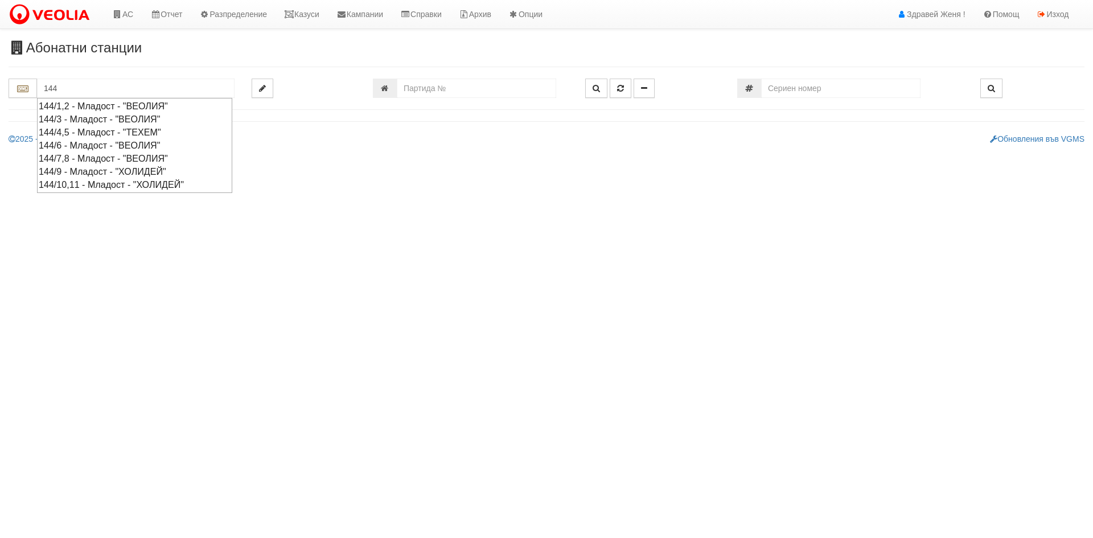
click at [71, 156] on div "144/7,8 - Младост - "ВЕОЛИЯ"" at bounding box center [135, 158] width 192 height 13
type input "144/7,8 - Младост - "ВЕОЛИЯ""
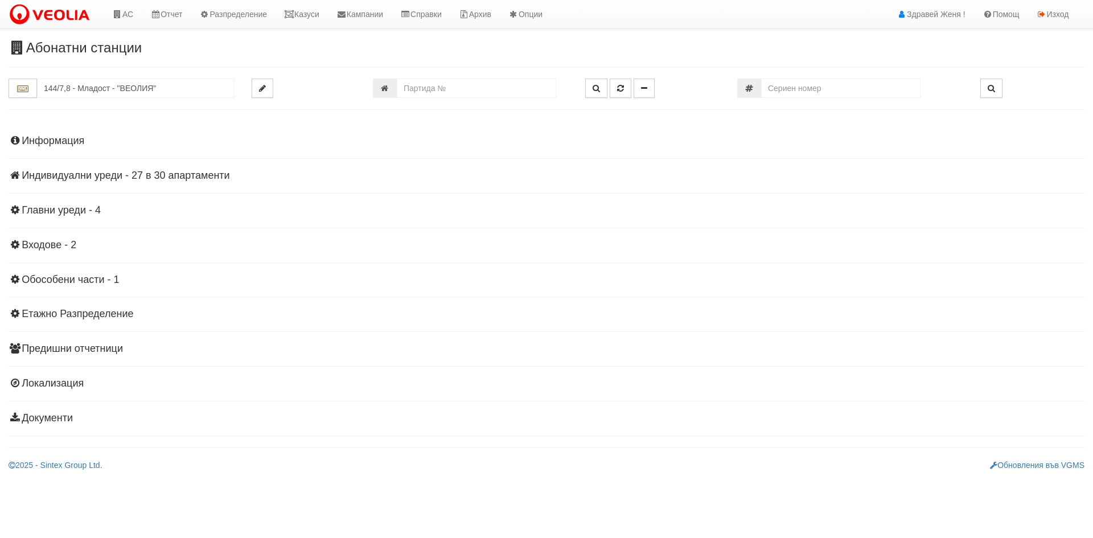
click at [219, 175] on h4 "Индивидуални уреди - 27 в 30 апартаменти" at bounding box center [547, 175] width 1076 height 11
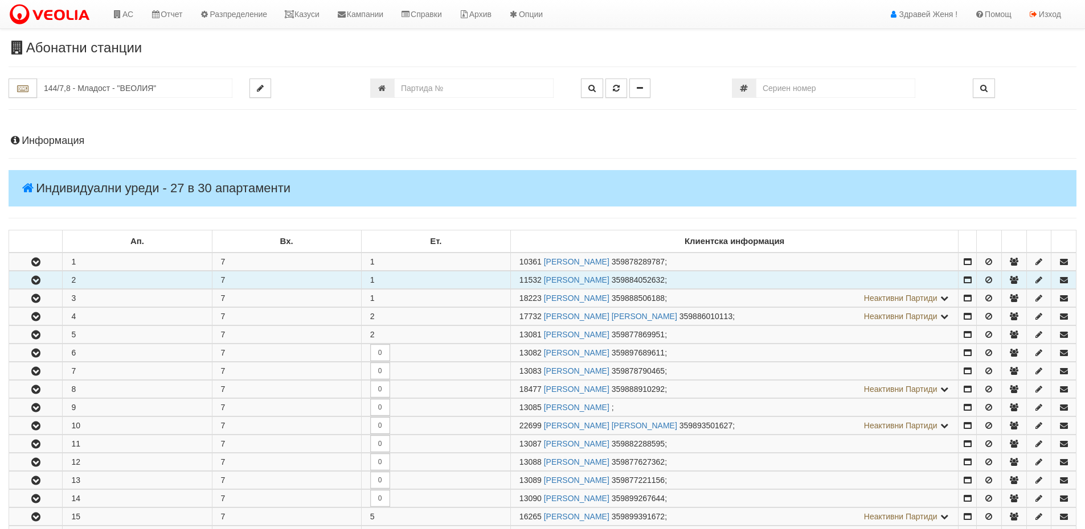
click at [78, 278] on td "2" at bounding box center [137, 281] width 149 height 18
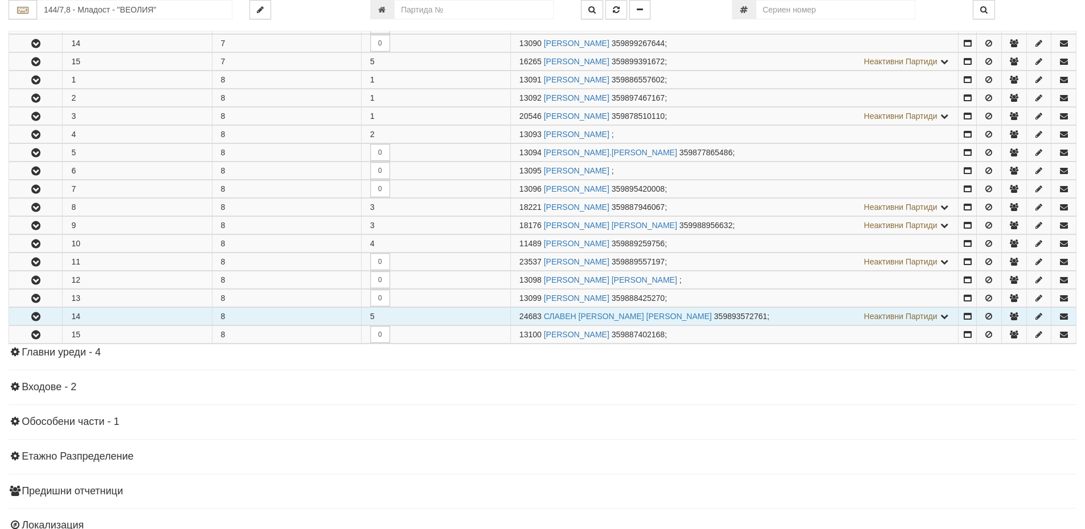
scroll to position [434, 0]
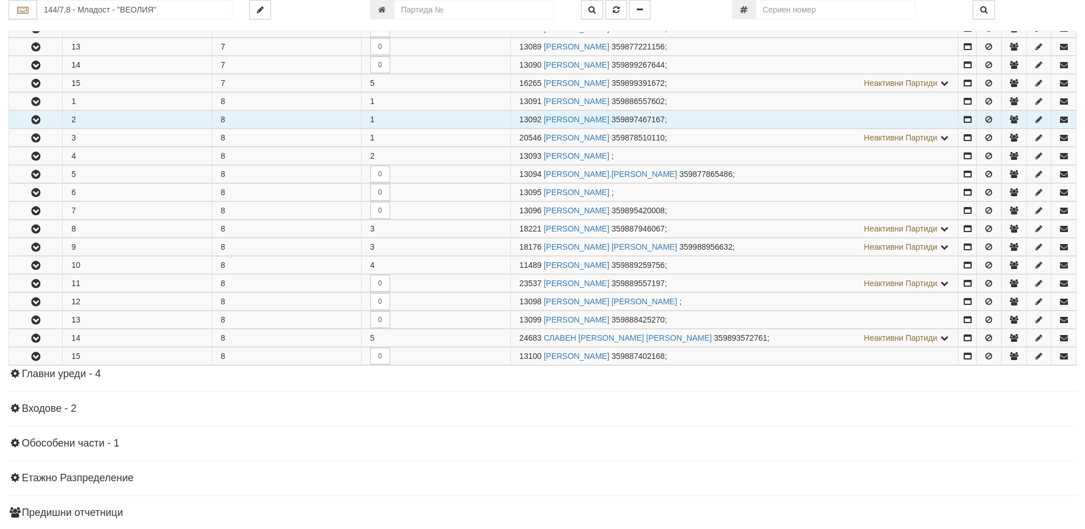
click at [121, 121] on td "2" at bounding box center [137, 120] width 149 height 18
drag, startPoint x: 541, startPoint y: 118, endPoint x: 495, endPoint y: 114, distance: 46.9
click at [495, 114] on tr "2 8 1 13092 СВЕТЛОЗАР СТОЯНОВ СТОЯНОВ 359897467167 ;" at bounding box center [542, 120] width 1067 height 18
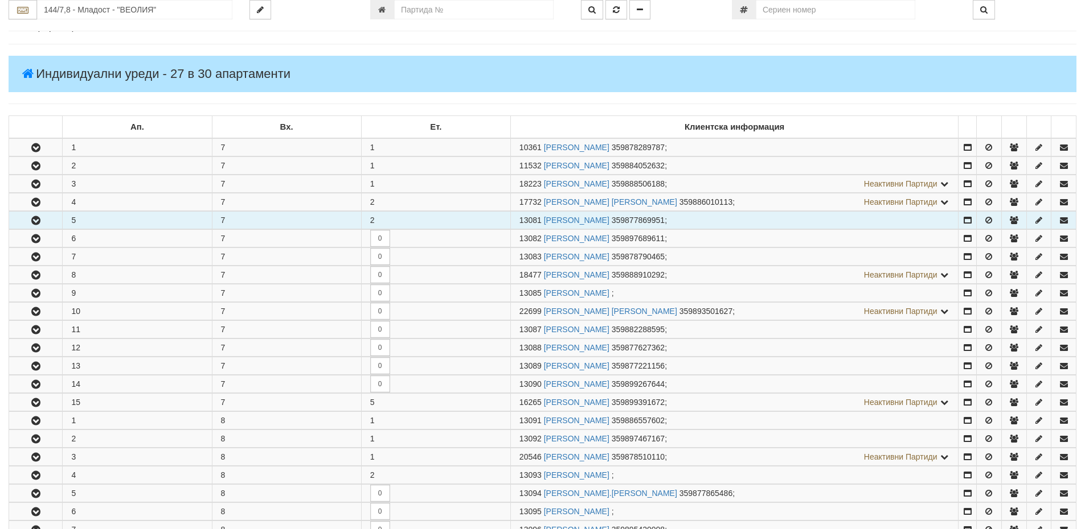
scroll to position [0, 0]
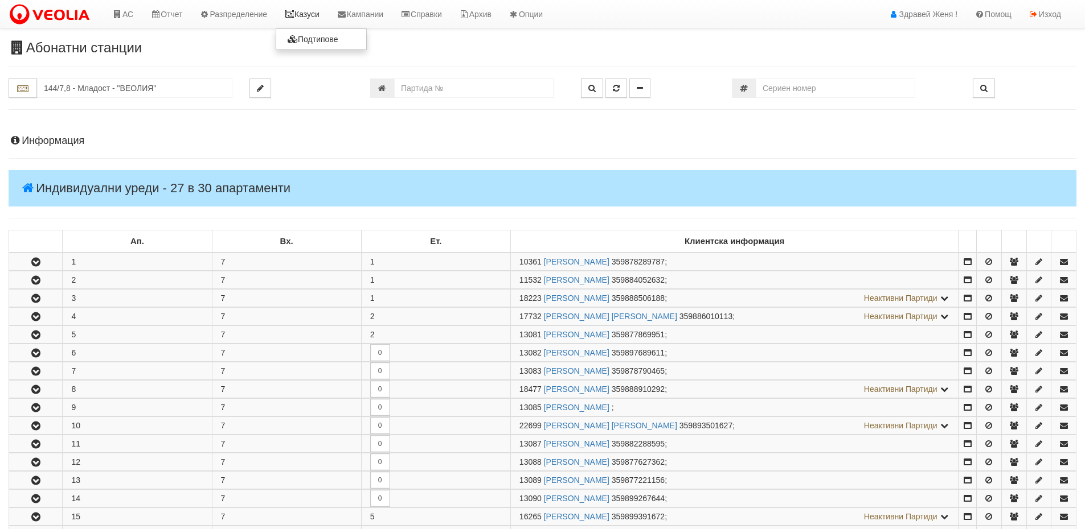
click at [301, 19] on link "Казуси" at bounding box center [302, 14] width 52 height 28
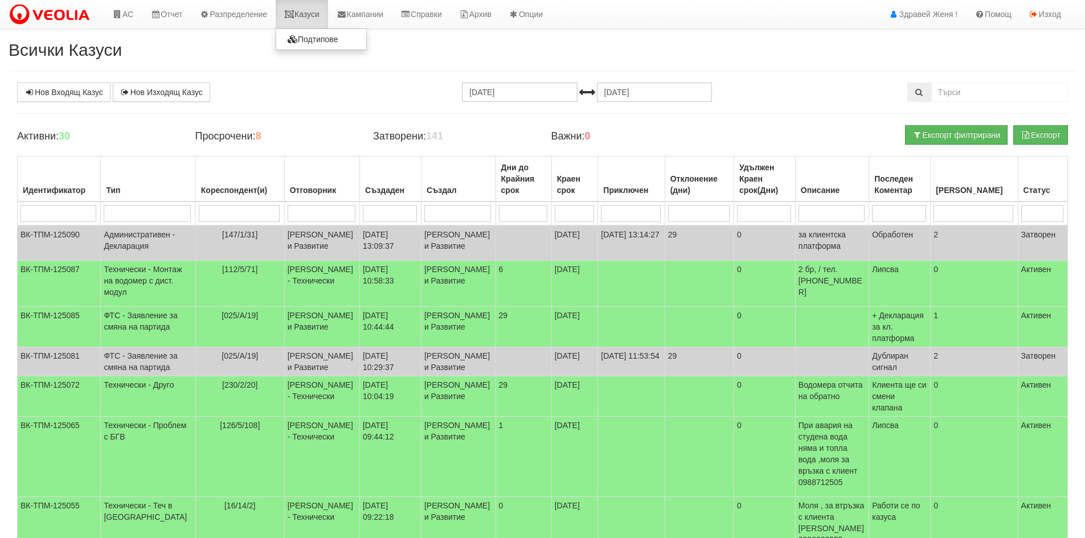
click at [317, 23] on link "Казуси" at bounding box center [302, 14] width 52 height 28
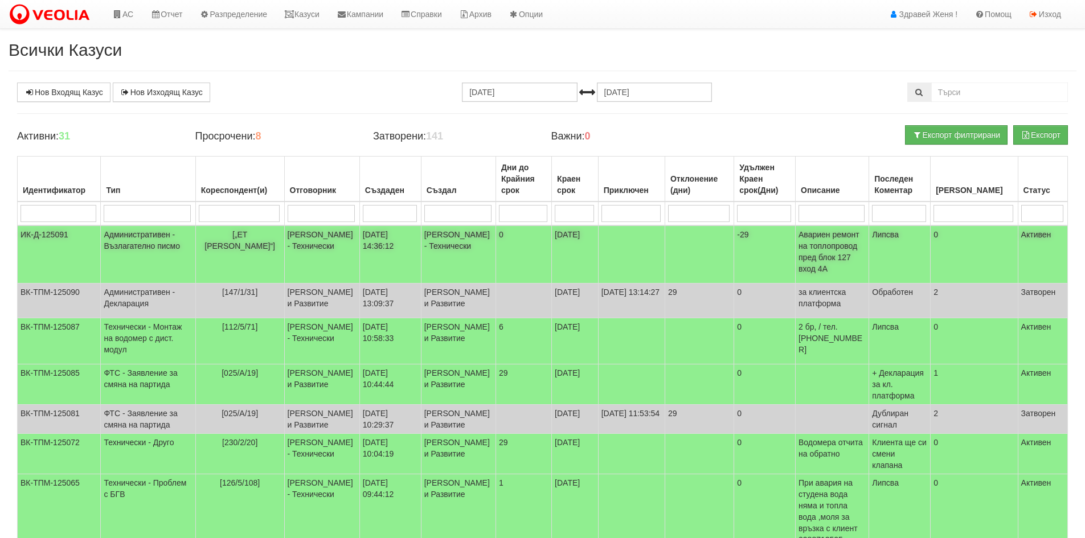
click at [150, 236] on td "Административен - Възлагателно писмо" at bounding box center [148, 254] width 95 height 58
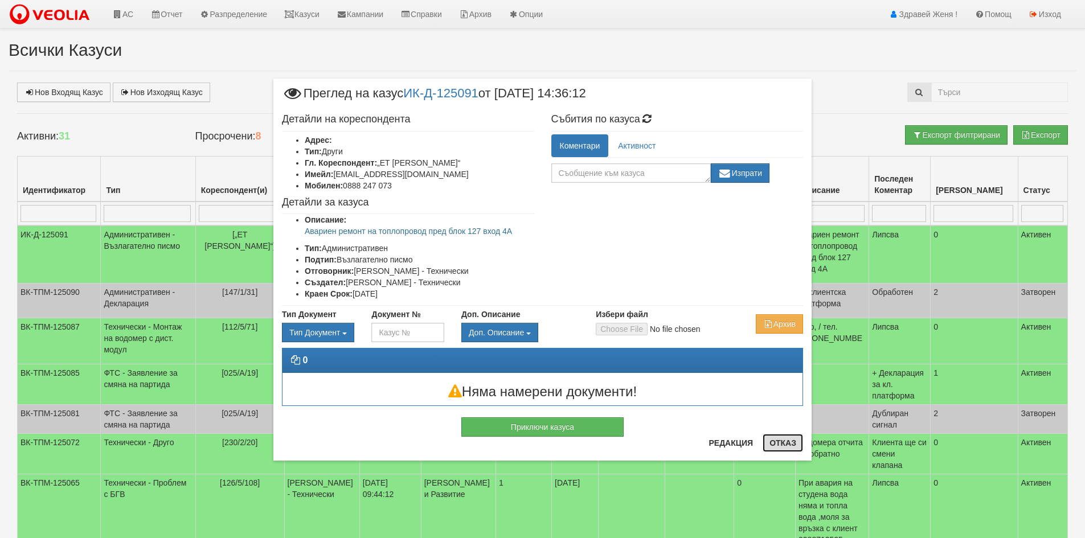
click at [771, 442] on button "Отказ" at bounding box center [782, 443] width 40 height 18
